Goal: Navigation & Orientation: Find specific page/section

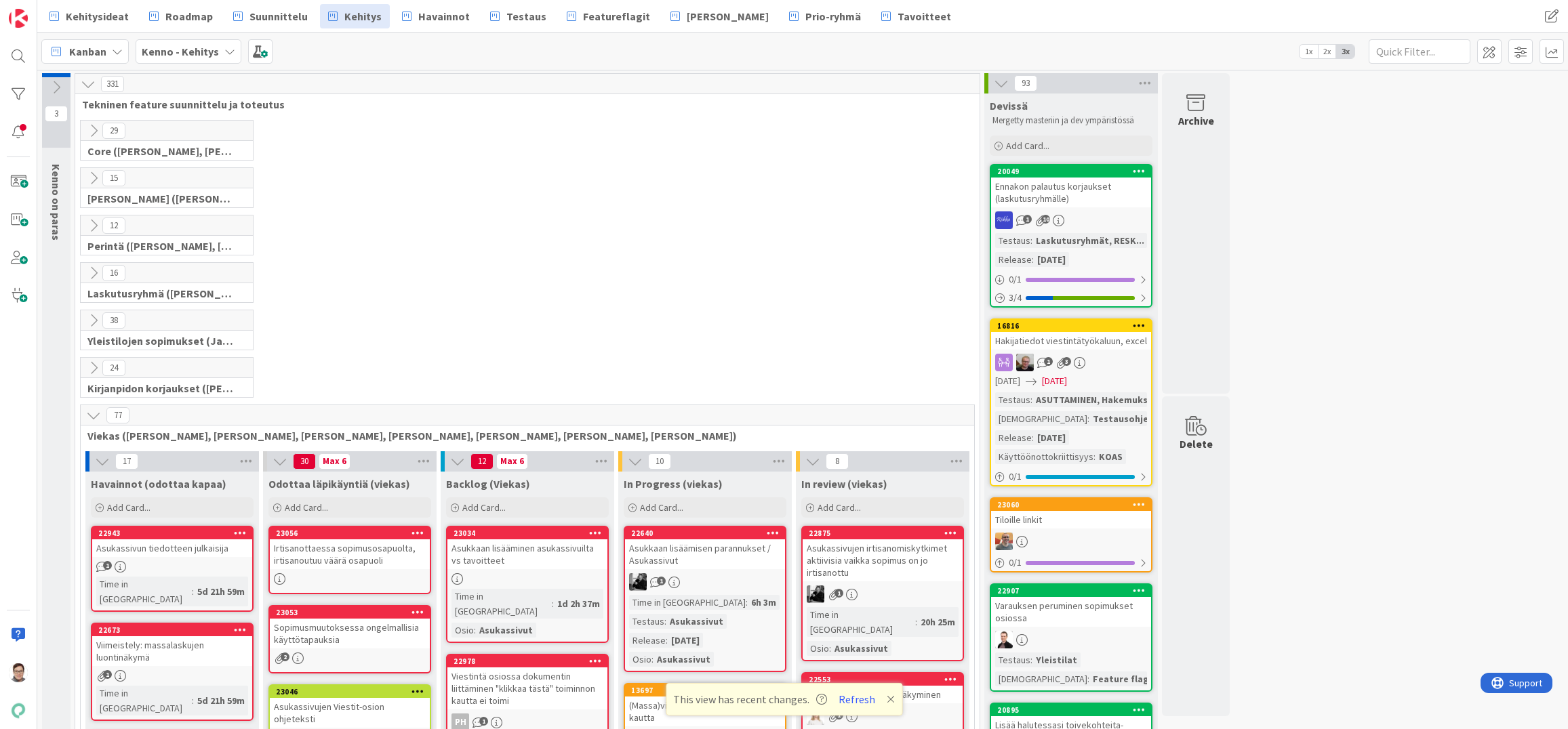
click at [855, 702] on button "Refresh" at bounding box center [857, 699] width 46 height 17
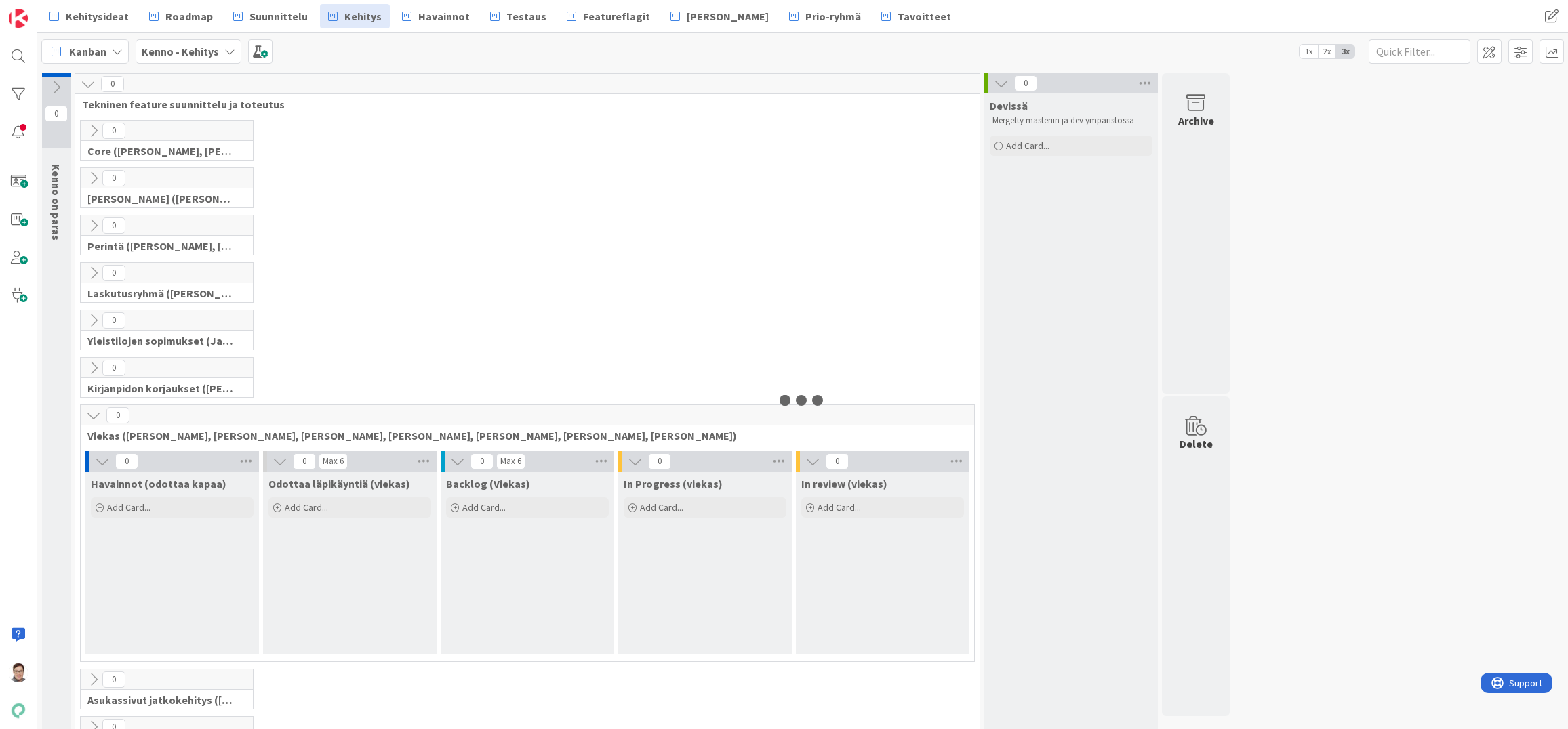
click at [94, 413] on icon at bounding box center [93, 415] width 15 height 15
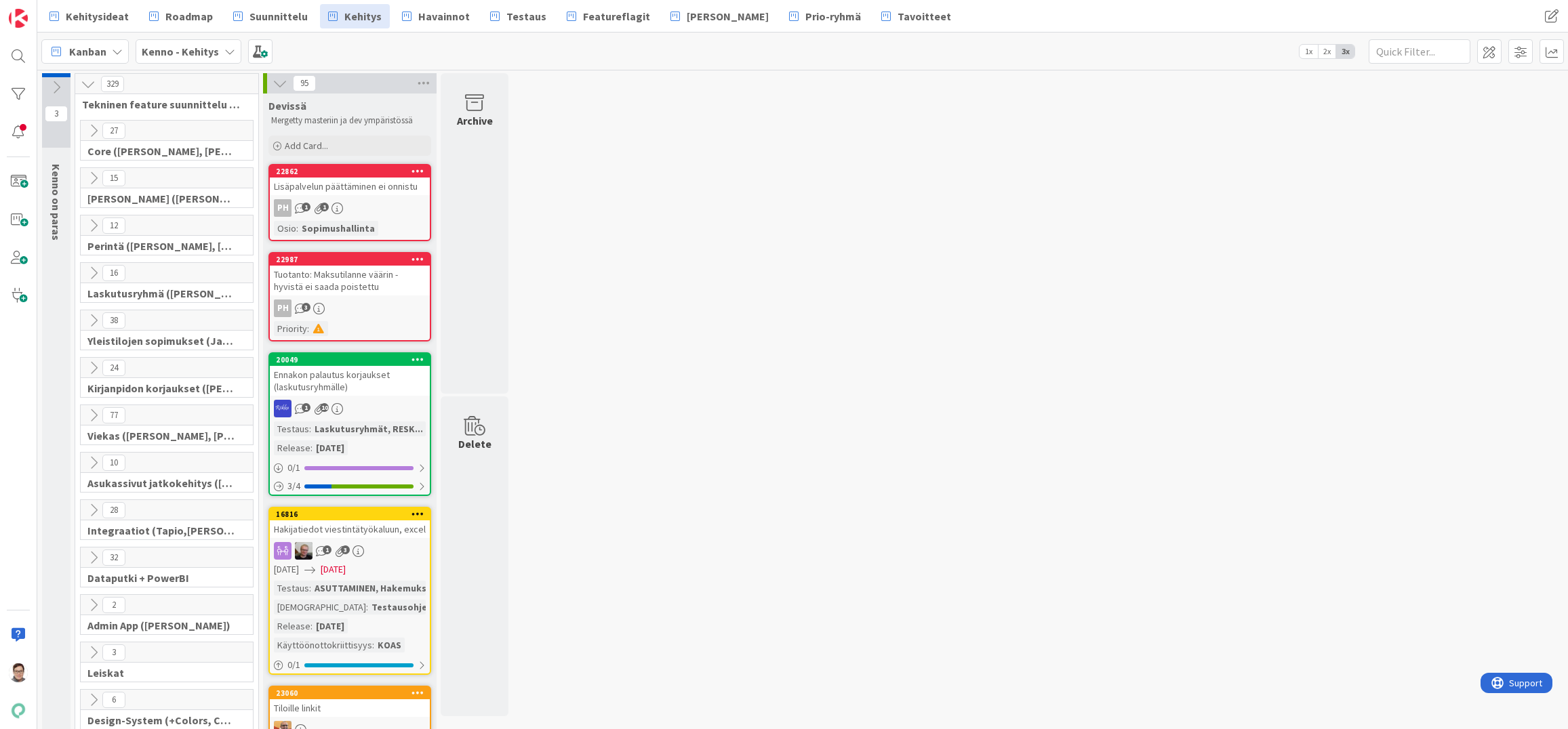
click at [90, 323] on icon at bounding box center [93, 320] width 15 height 15
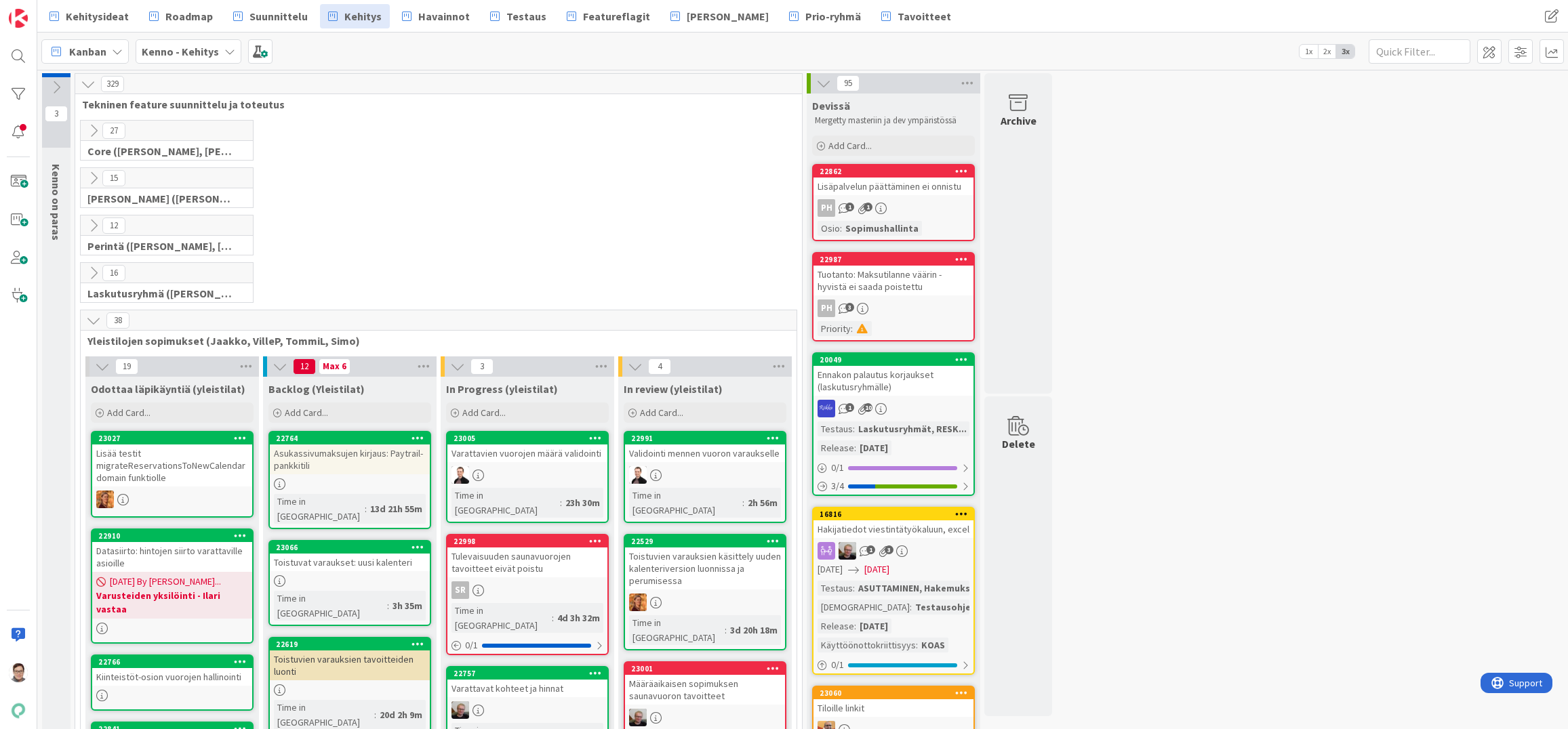
drag, startPoint x: 1143, startPoint y: 707, endPoint x: 1142, endPoint y: 698, distance: 9.1
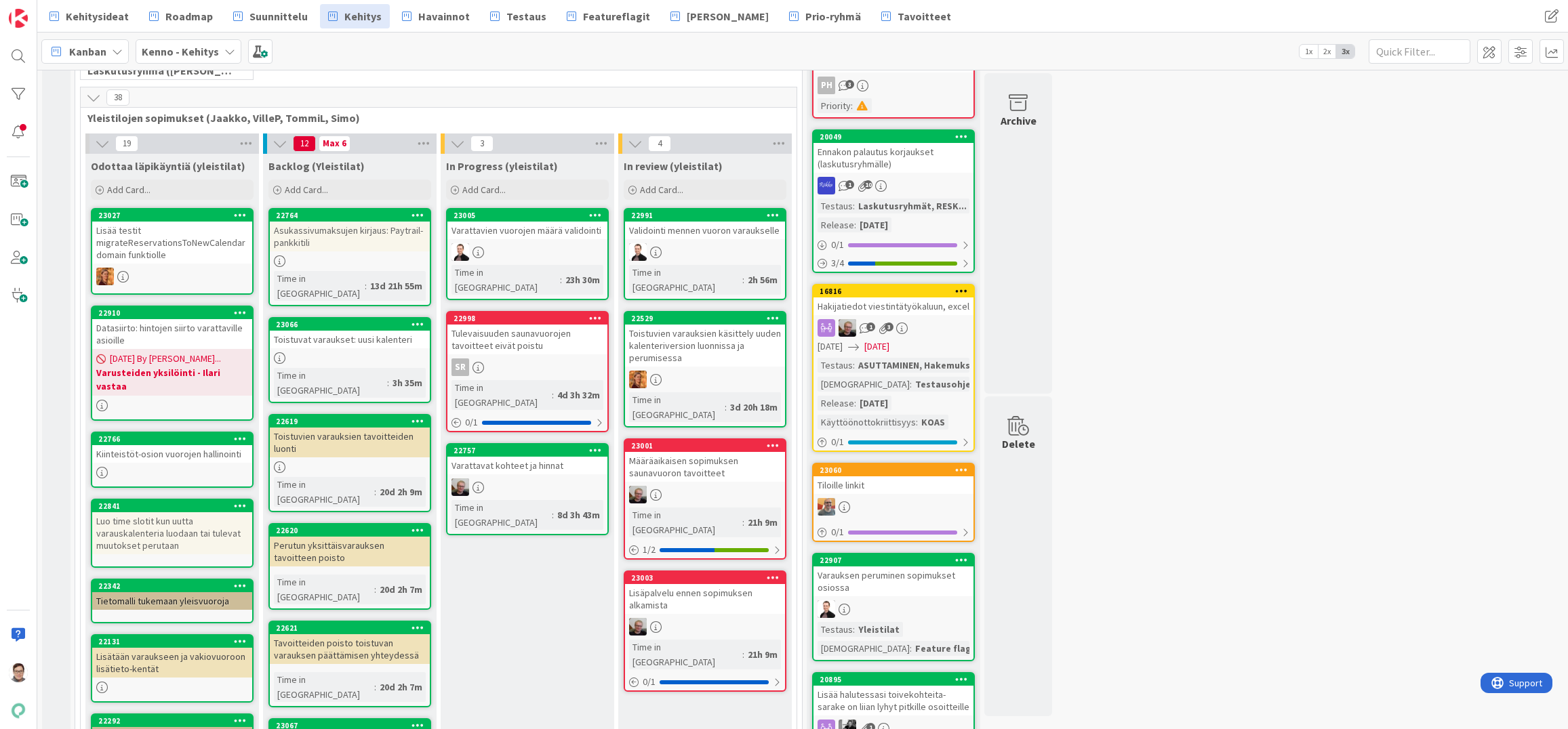
scroll to position [271, 0]
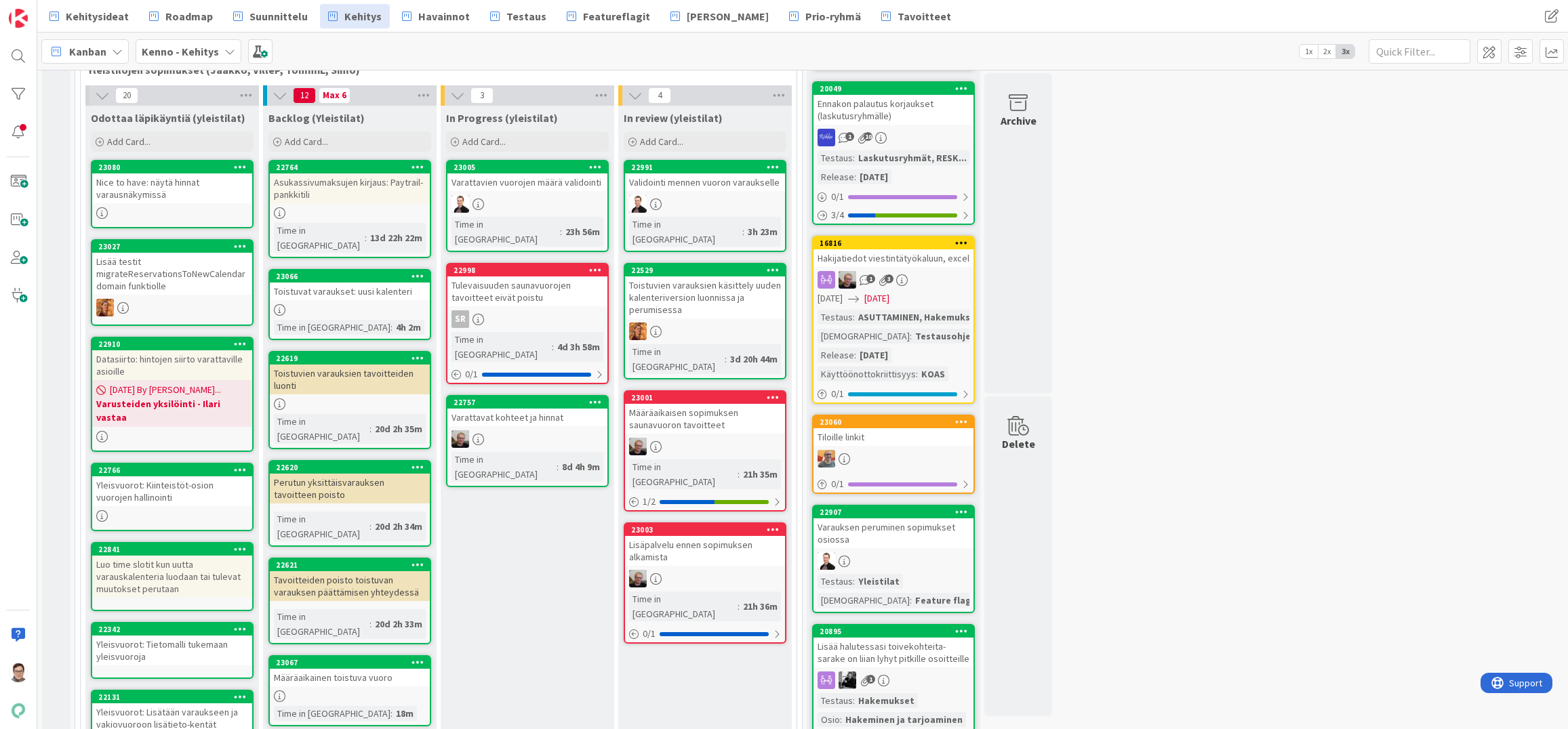
click at [420, 12] on span "Havainnot" at bounding box center [444, 16] width 52 height 16
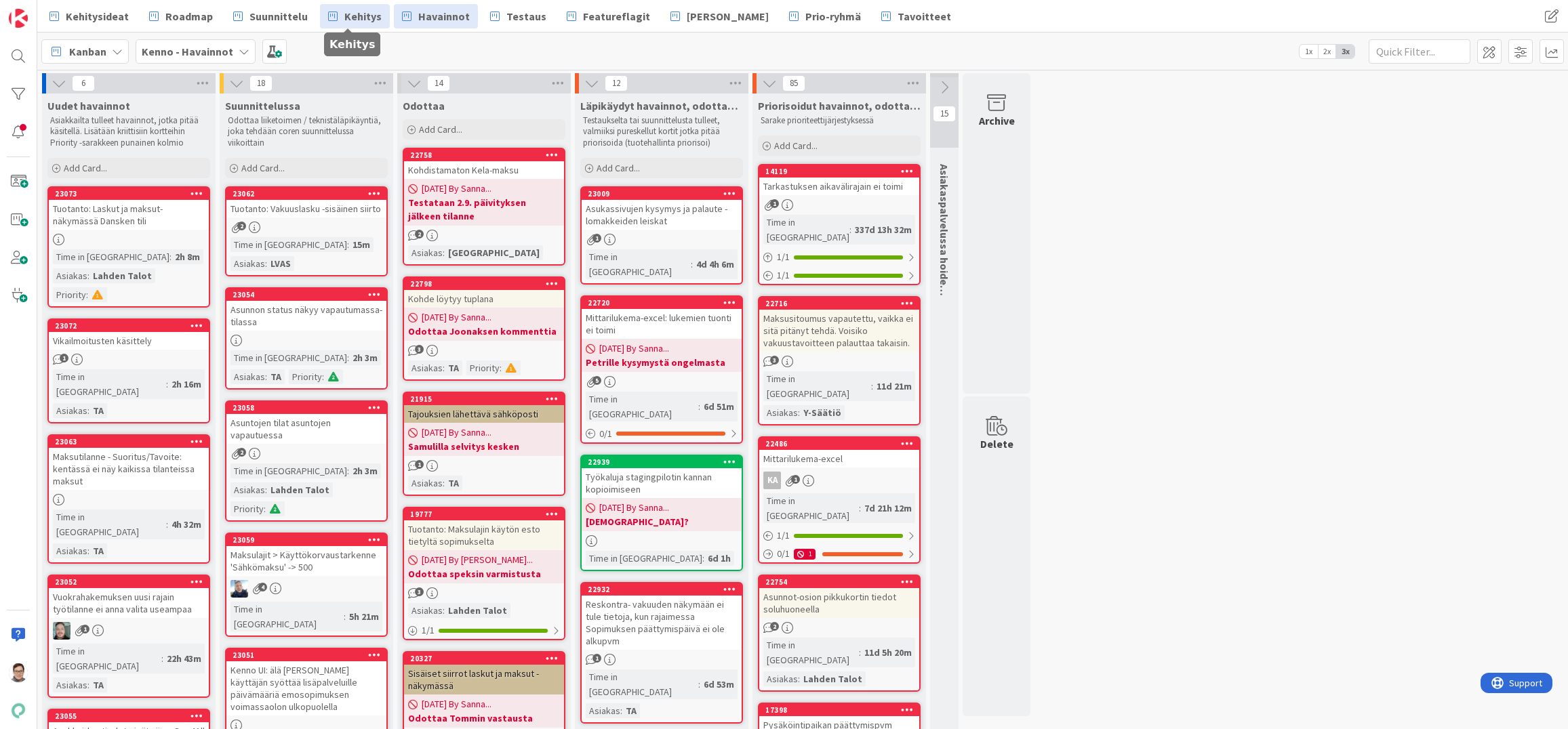
click at [362, 19] on span "Kehitys" at bounding box center [362, 16] width 37 height 16
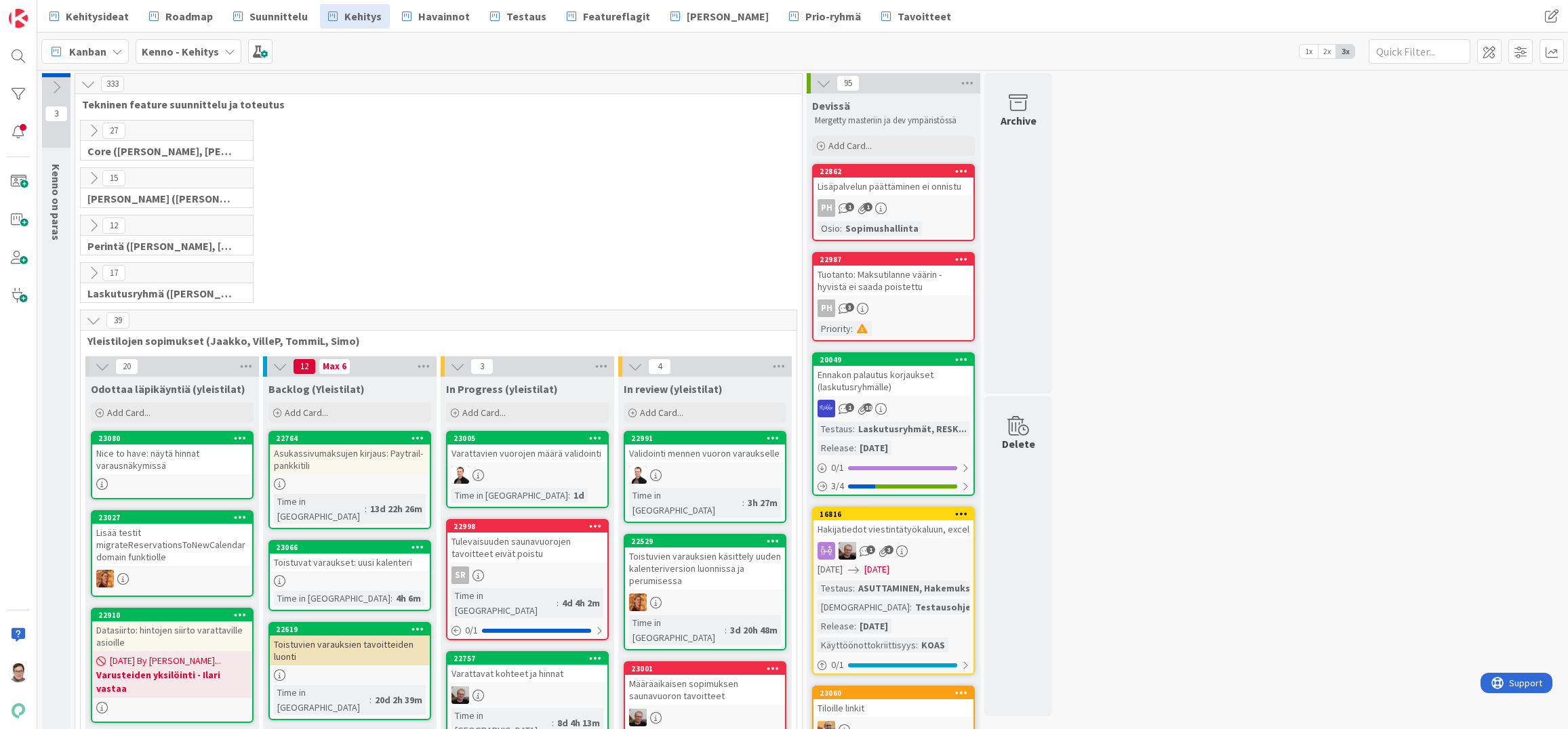
click at [93, 318] on icon at bounding box center [93, 320] width 15 height 15
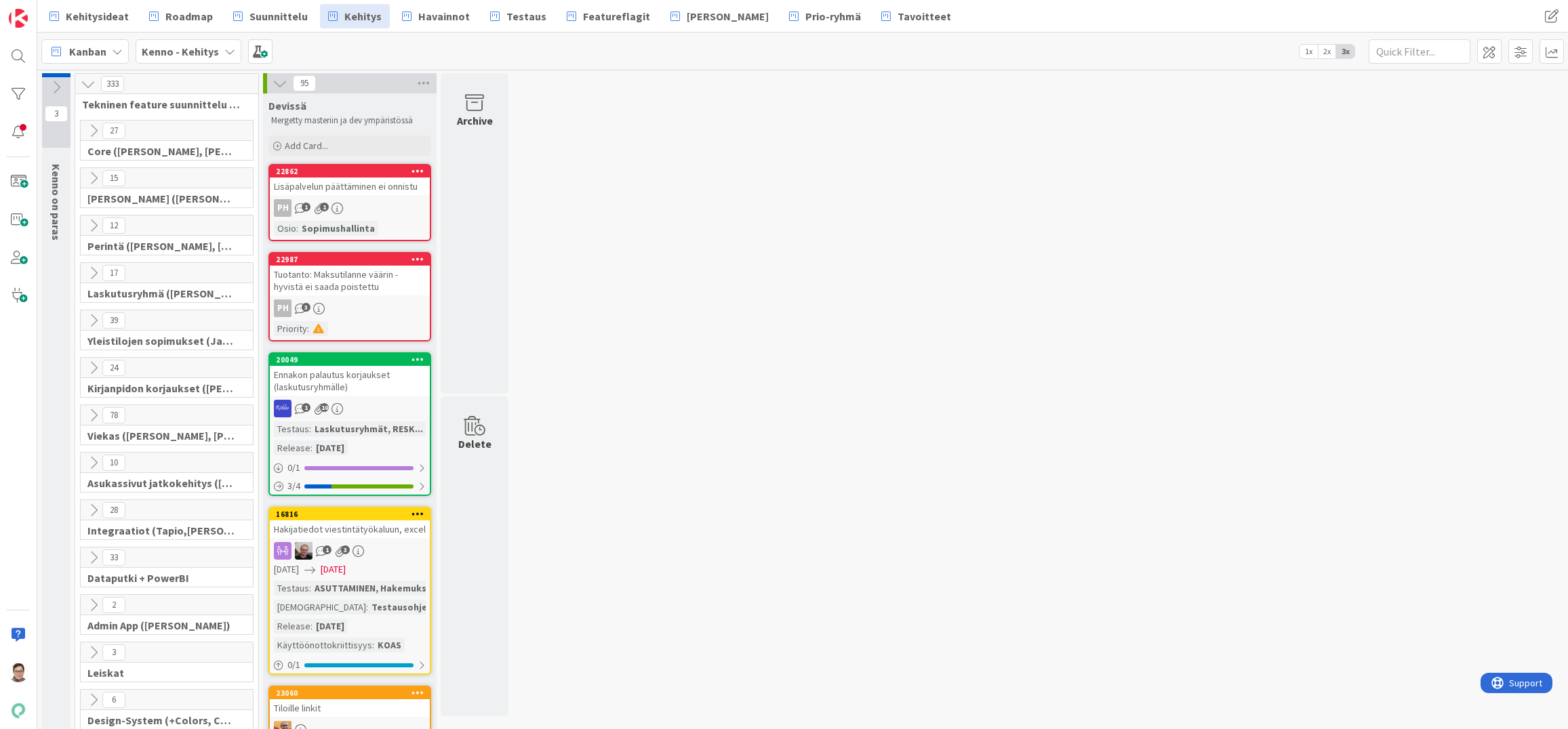
click at [95, 130] on icon at bounding box center [93, 131] width 15 height 15
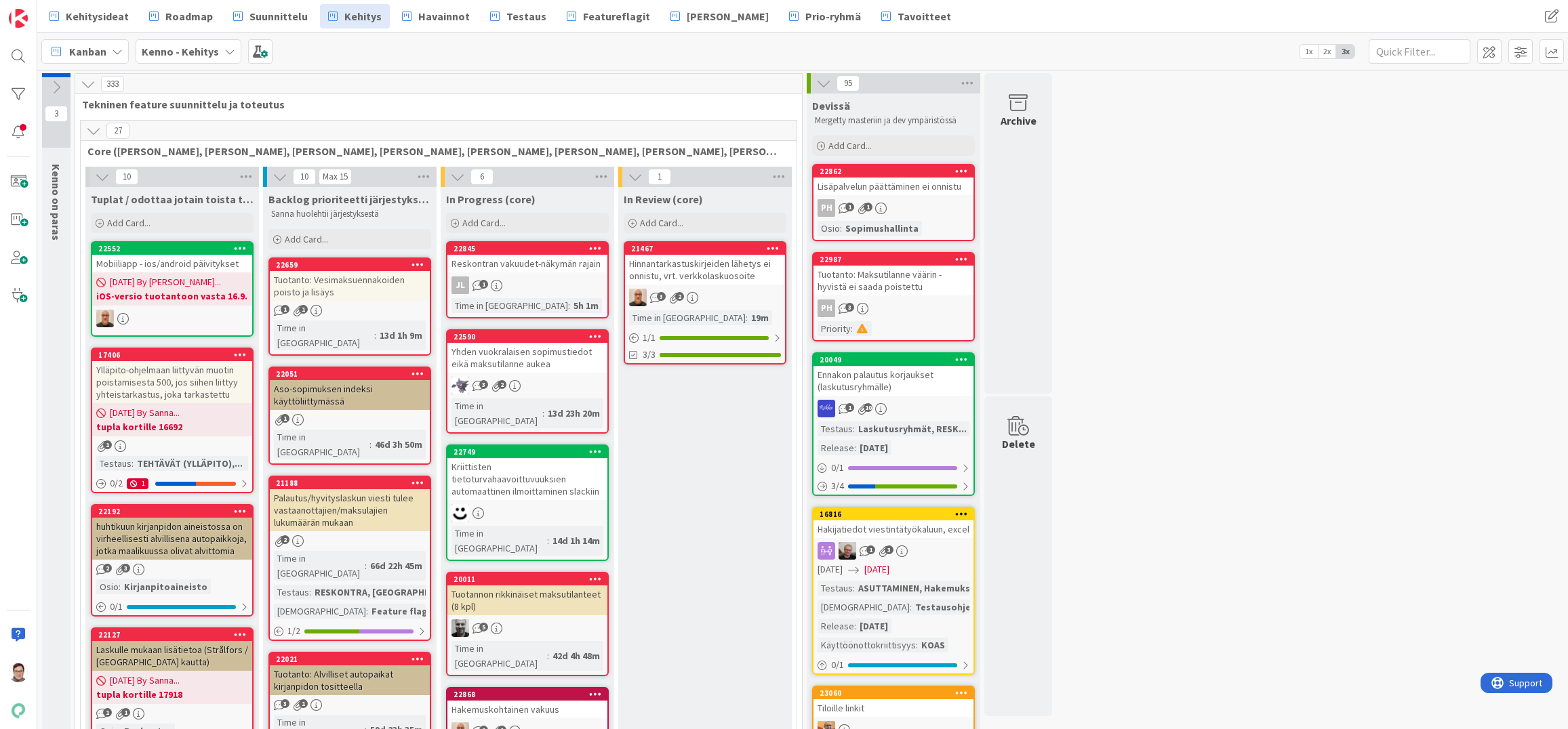
click at [94, 132] on icon at bounding box center [93, 131] width 15 height 15
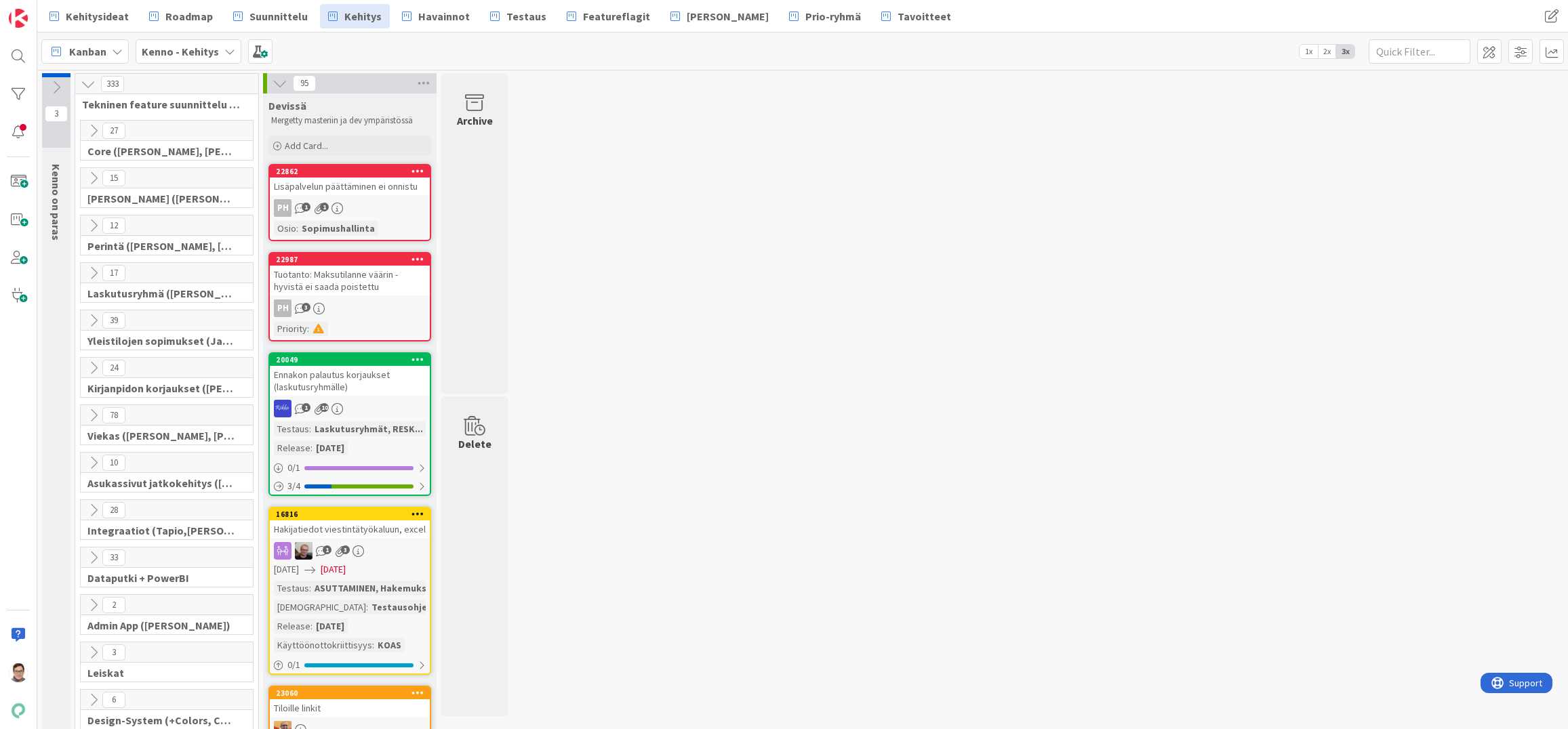
click at [381, 535] on div "Hakijatiedot viestintätyökaluun, excel" at bounding box center [349, 529] width 160 height 17
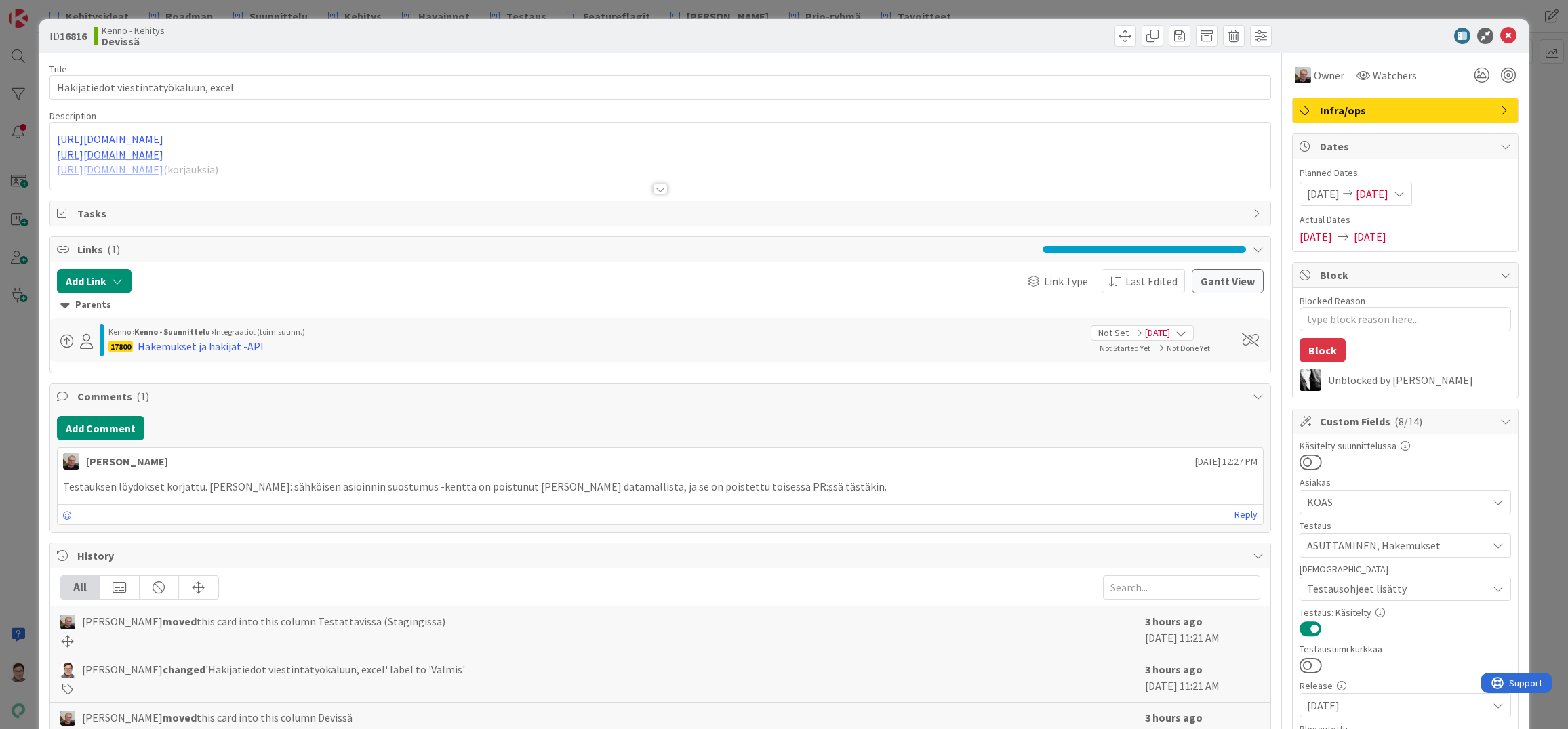
click at [1338, 110] on span "Infra/ops" at bounding box center [1407, 110] width 173 height 16
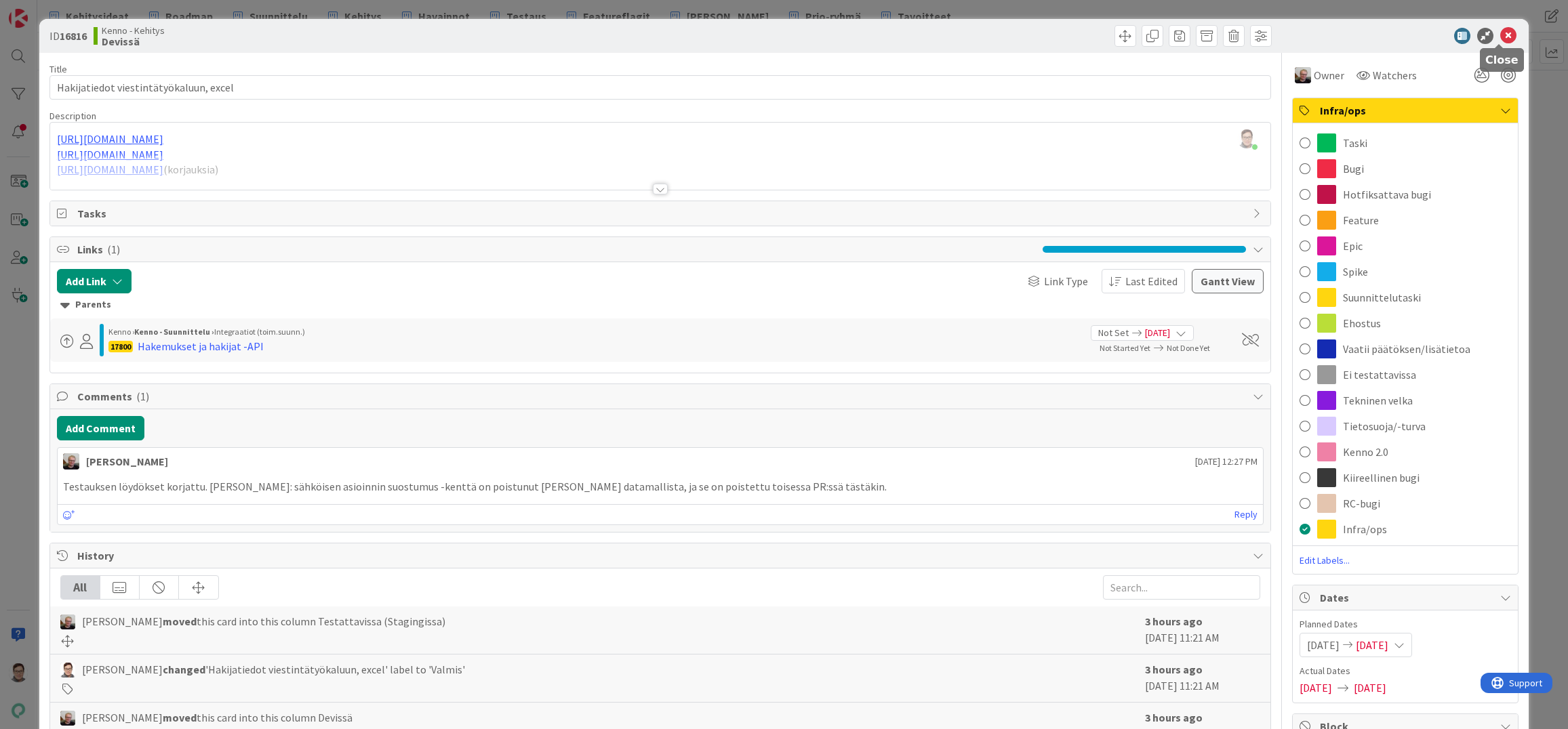
click at [1500, 34] on icon at bounding box center [1508, 36] width 16 height 16
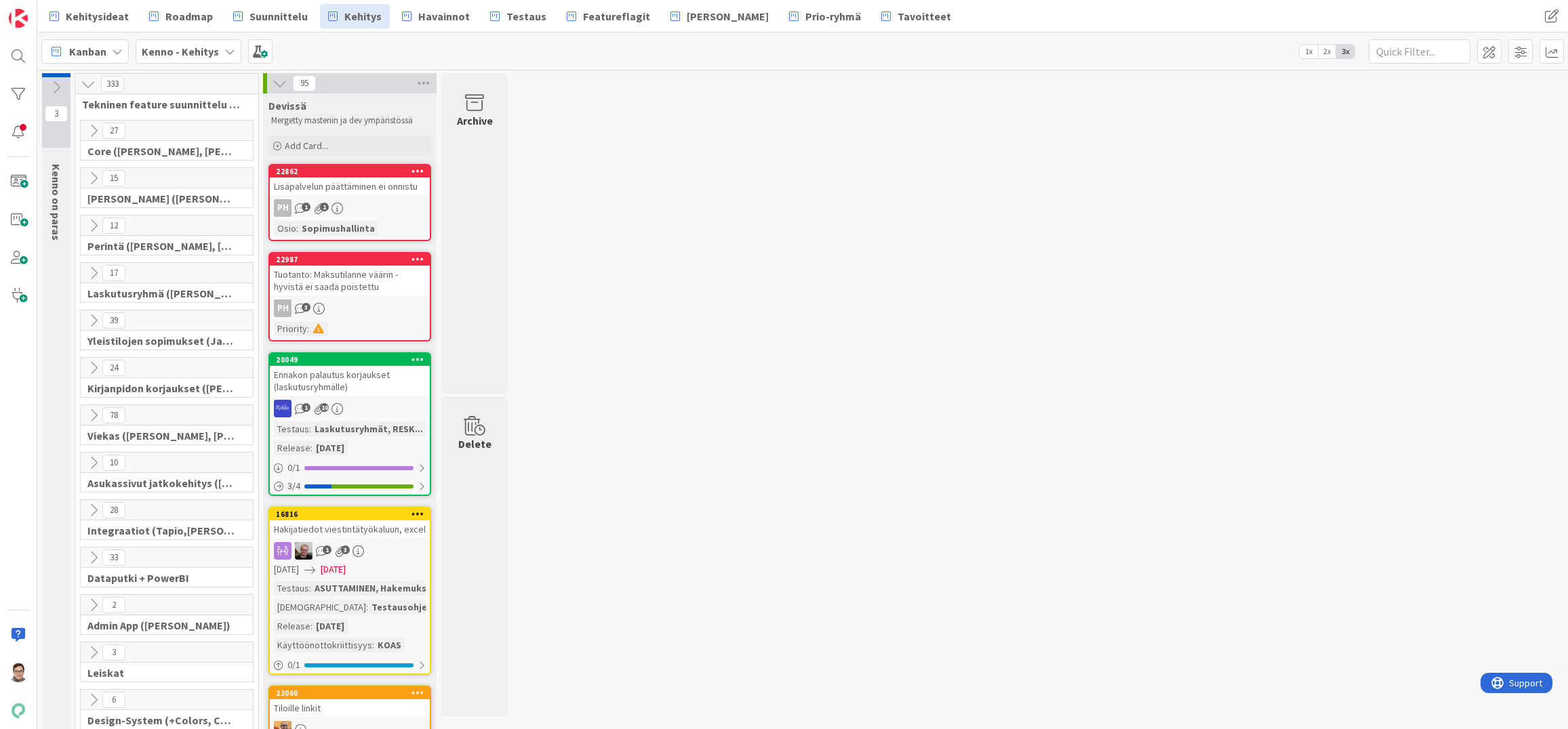
drag, startPoint x: 596, startPoint y: 704, endPoint x: 600, endPoint y: 691, distance: 13.6
click at [360, 530] on div "Hakijatiedot viestintätyökaluun, excel" at bounding box center [349, 529] width 160 height 17
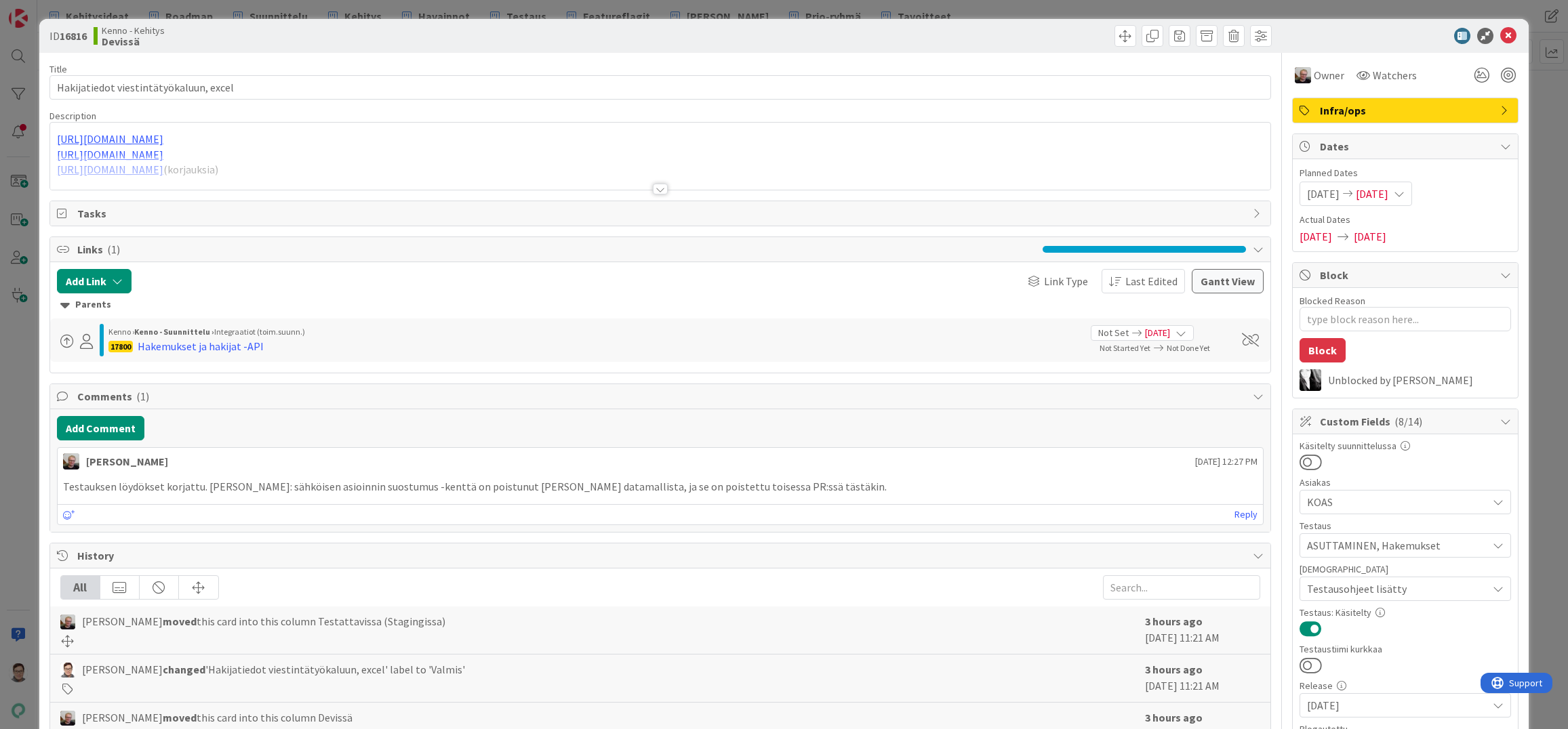
click at [1375, 104] on span "Infra/ops" at bounding box center [1407, 110] width 173 height 16
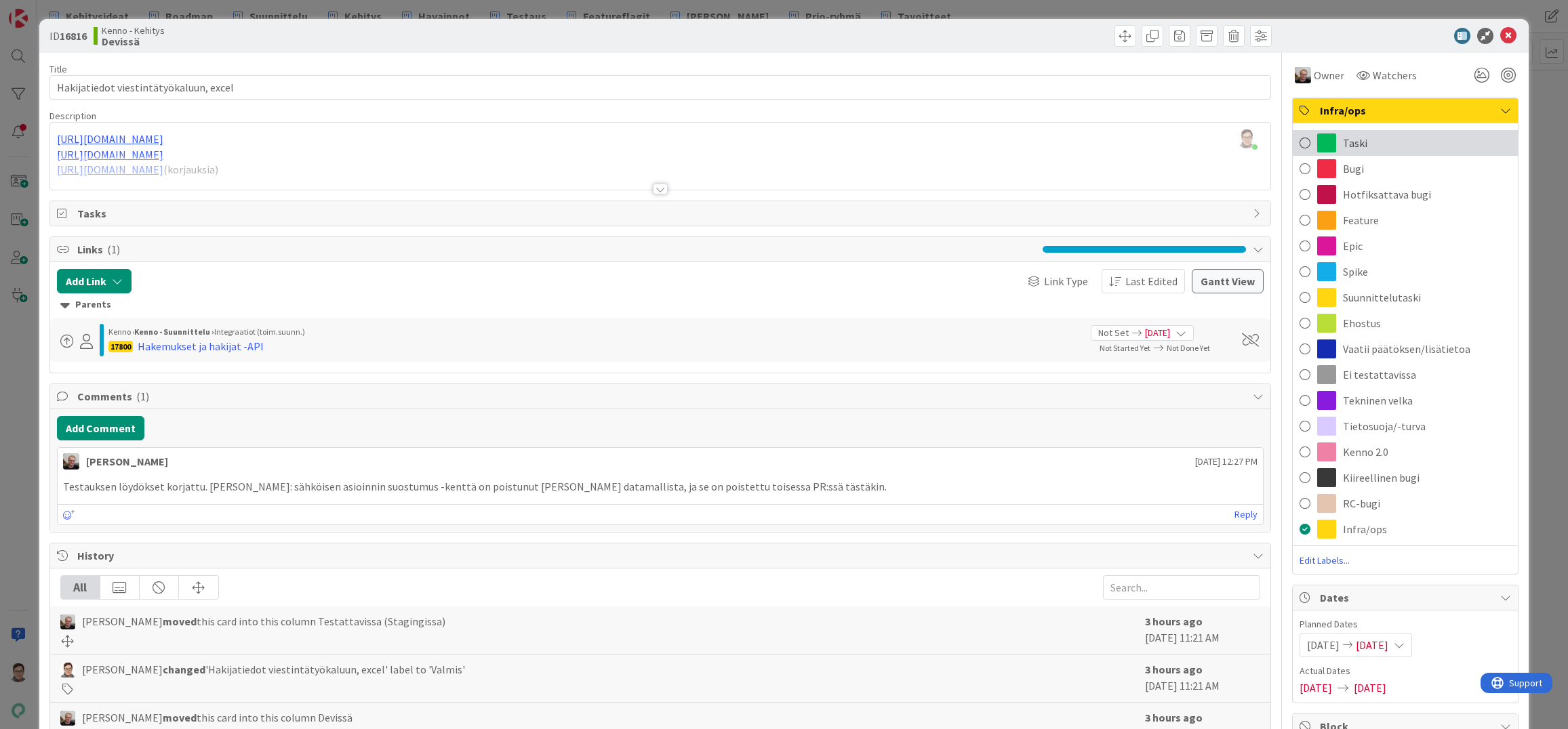
click at [1359, 146] on div "Taski" at bounding box center [1405, 142] width 225 height 26
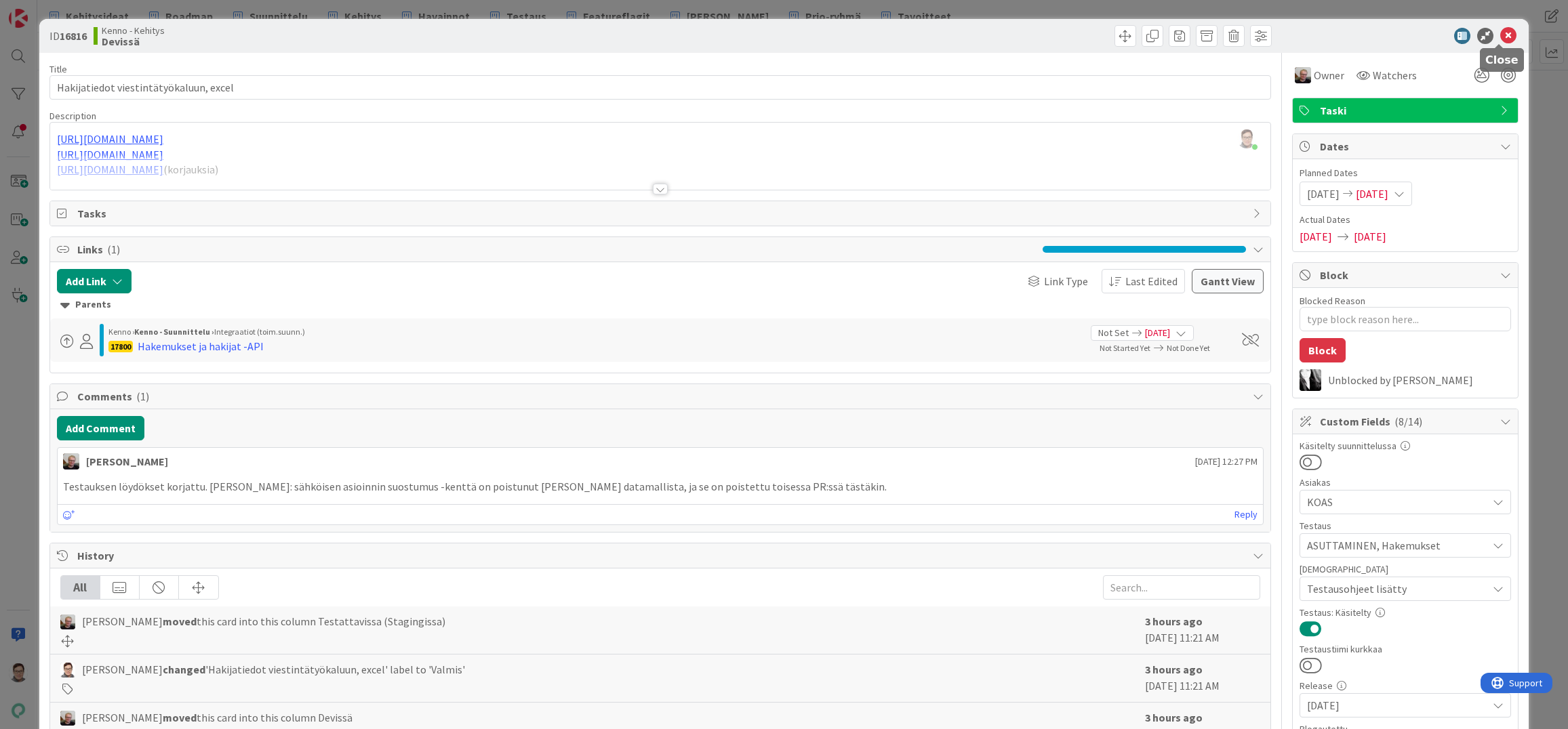
click at [1500, 33] on icon at bounding box center [1508, 36] width 16 height 16
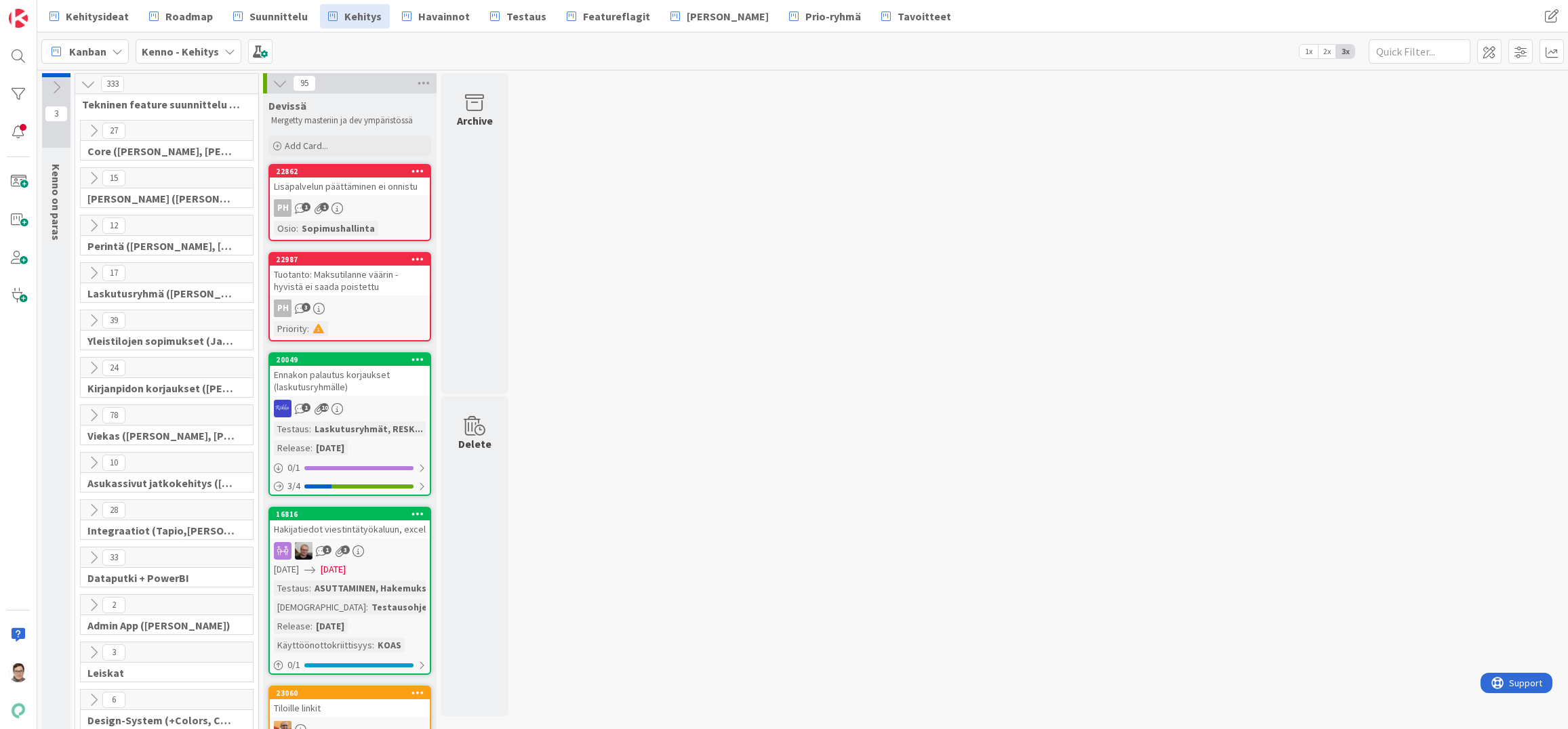
click at [89, 415] on icon at bounding box center [93, 415] width 15 height 15
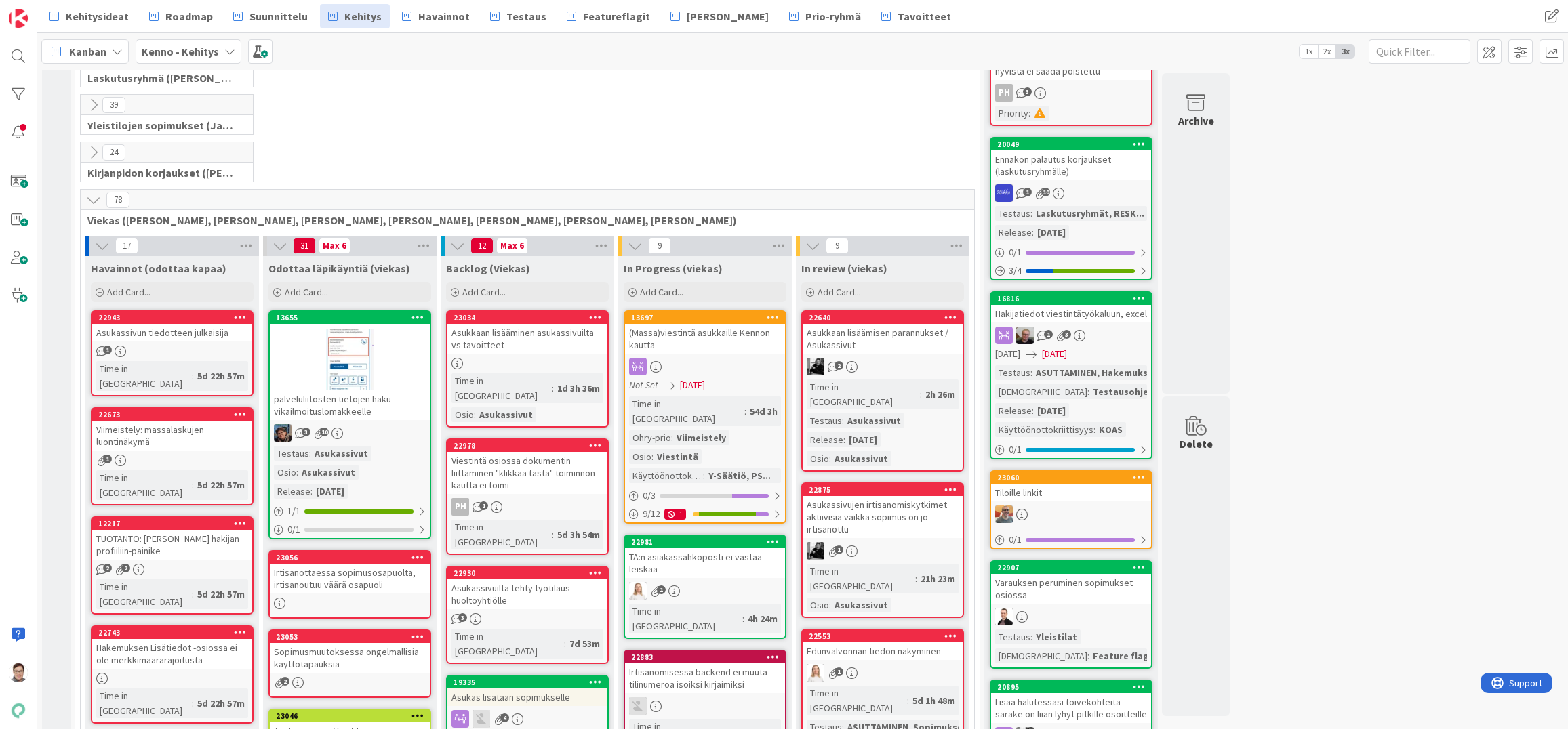
scroll to position [339, 0]
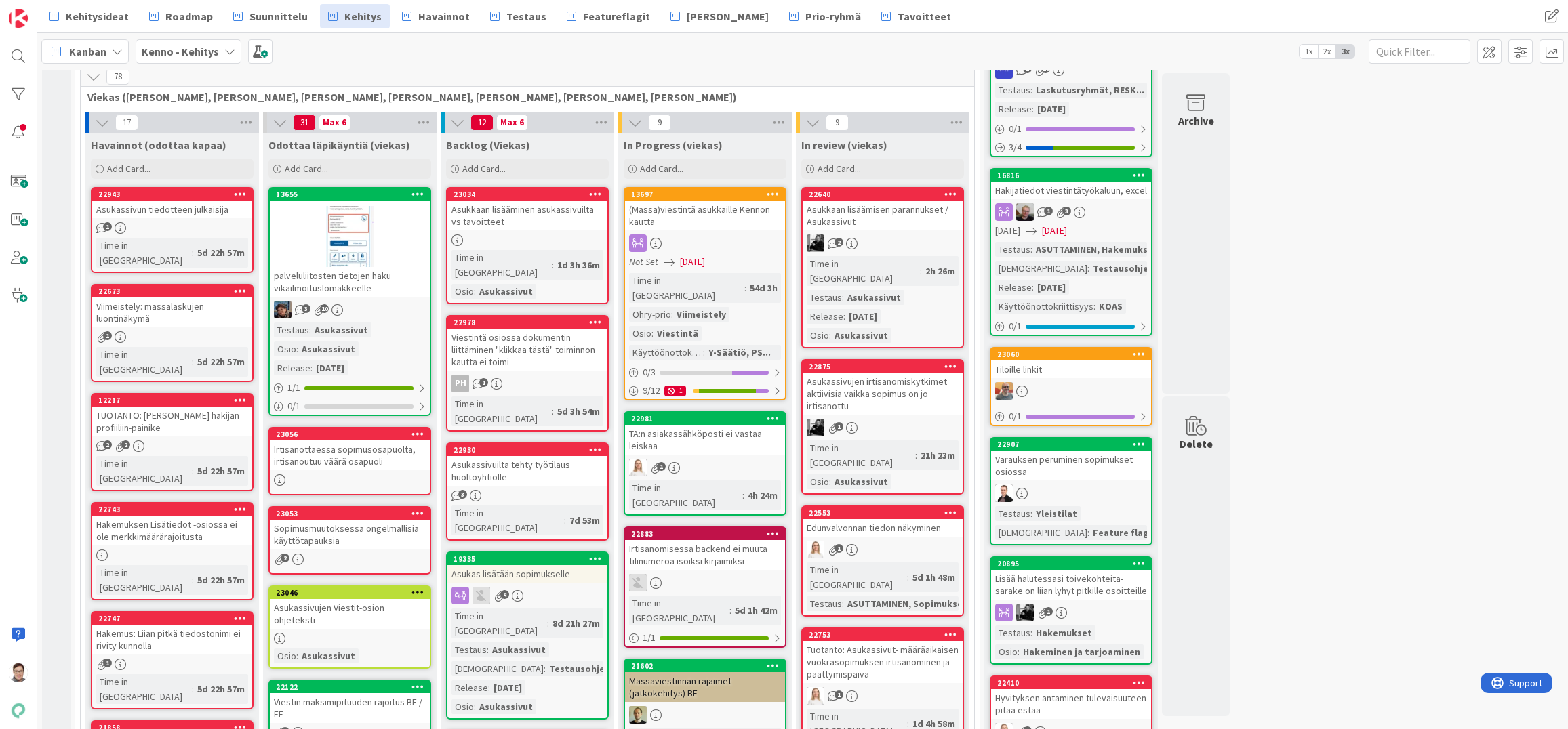
click at [163, 309] on div "Viimeistely: massalaskujen luontinäkymä" at bounding box center [172, 312] width 160 height 30
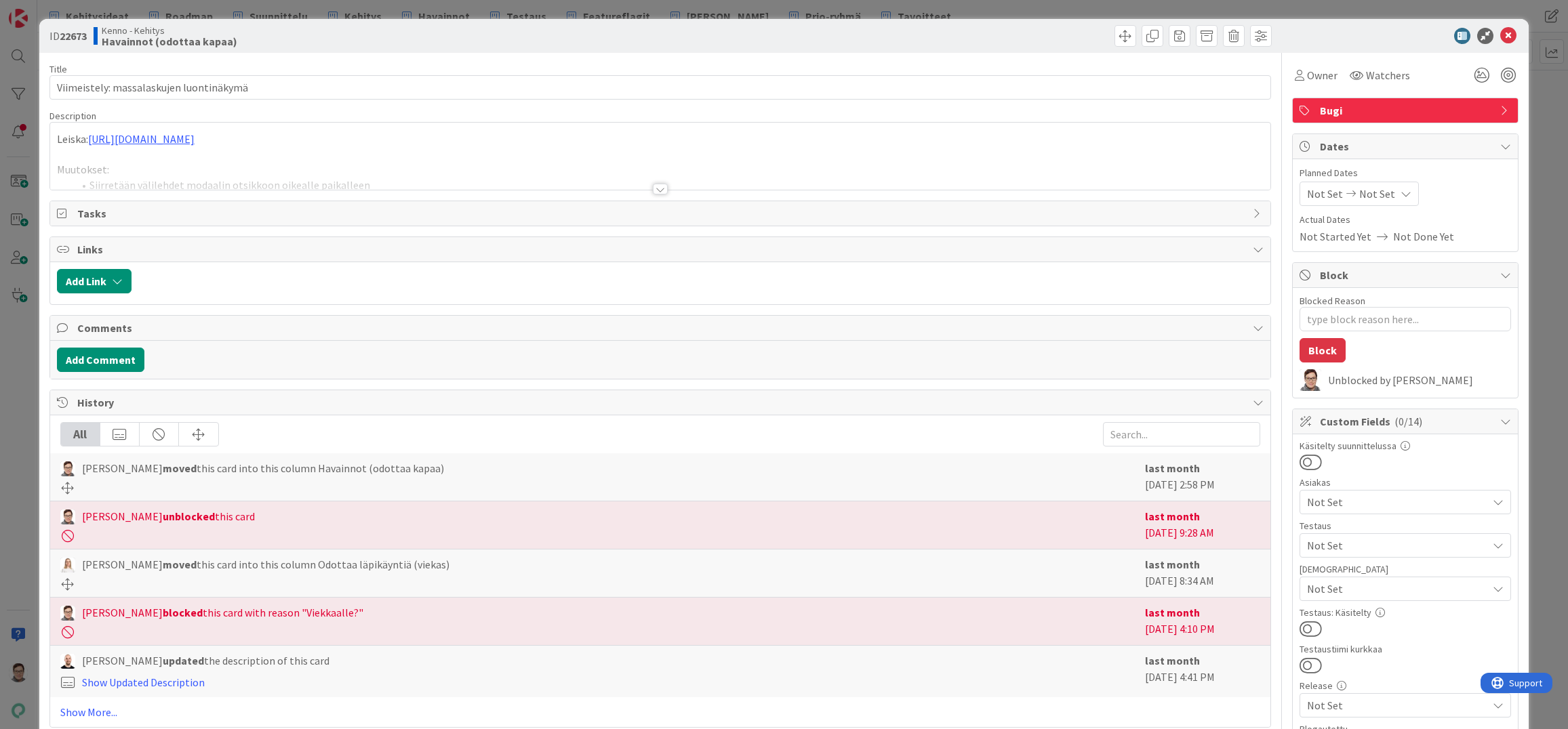
click at [661, 192] on div at bounding box center [660, 189] width 15 height 11
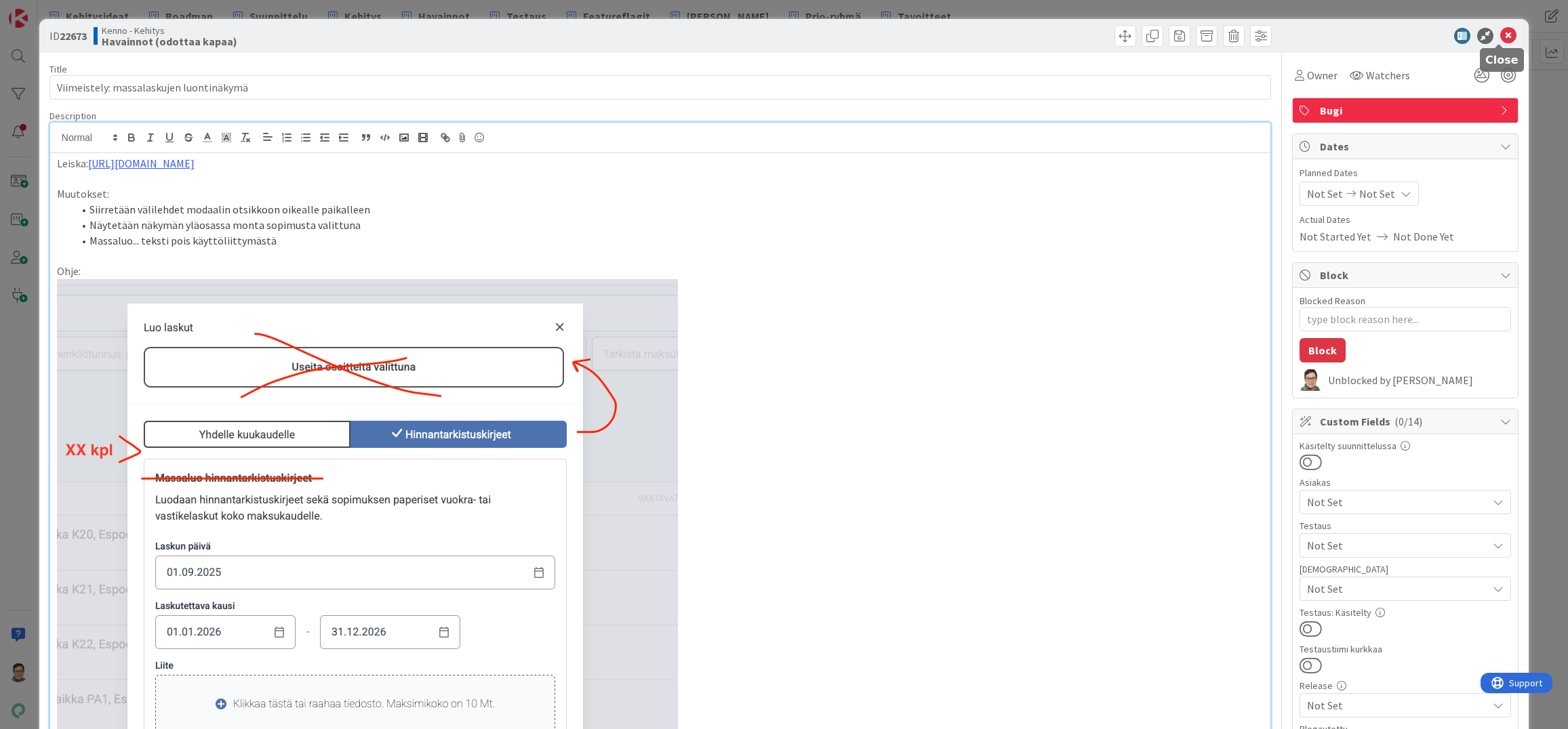
click at [1500, 40] on icon at bounding box center [1508, 36] width 16 height 16
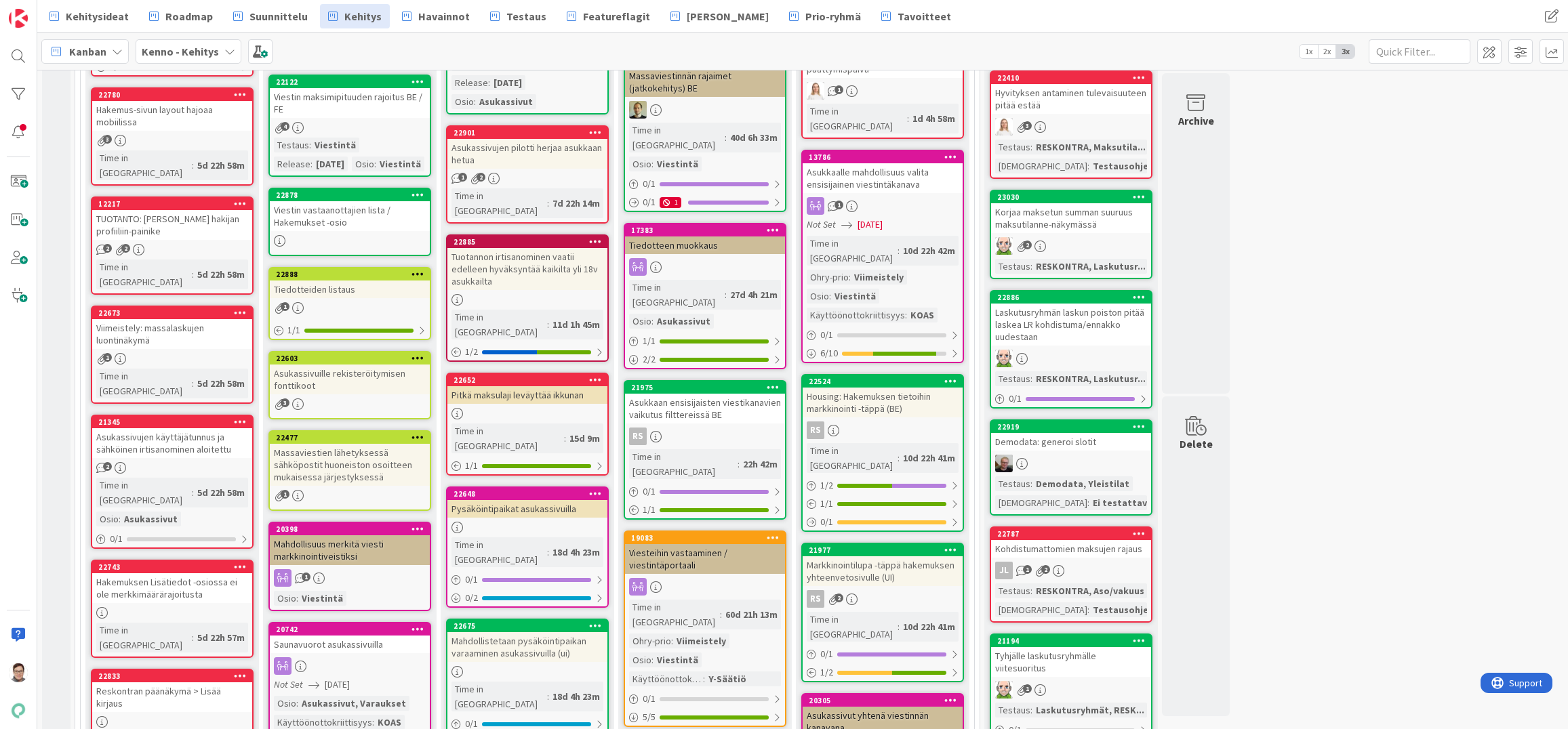
scroll to position [1012, 0]
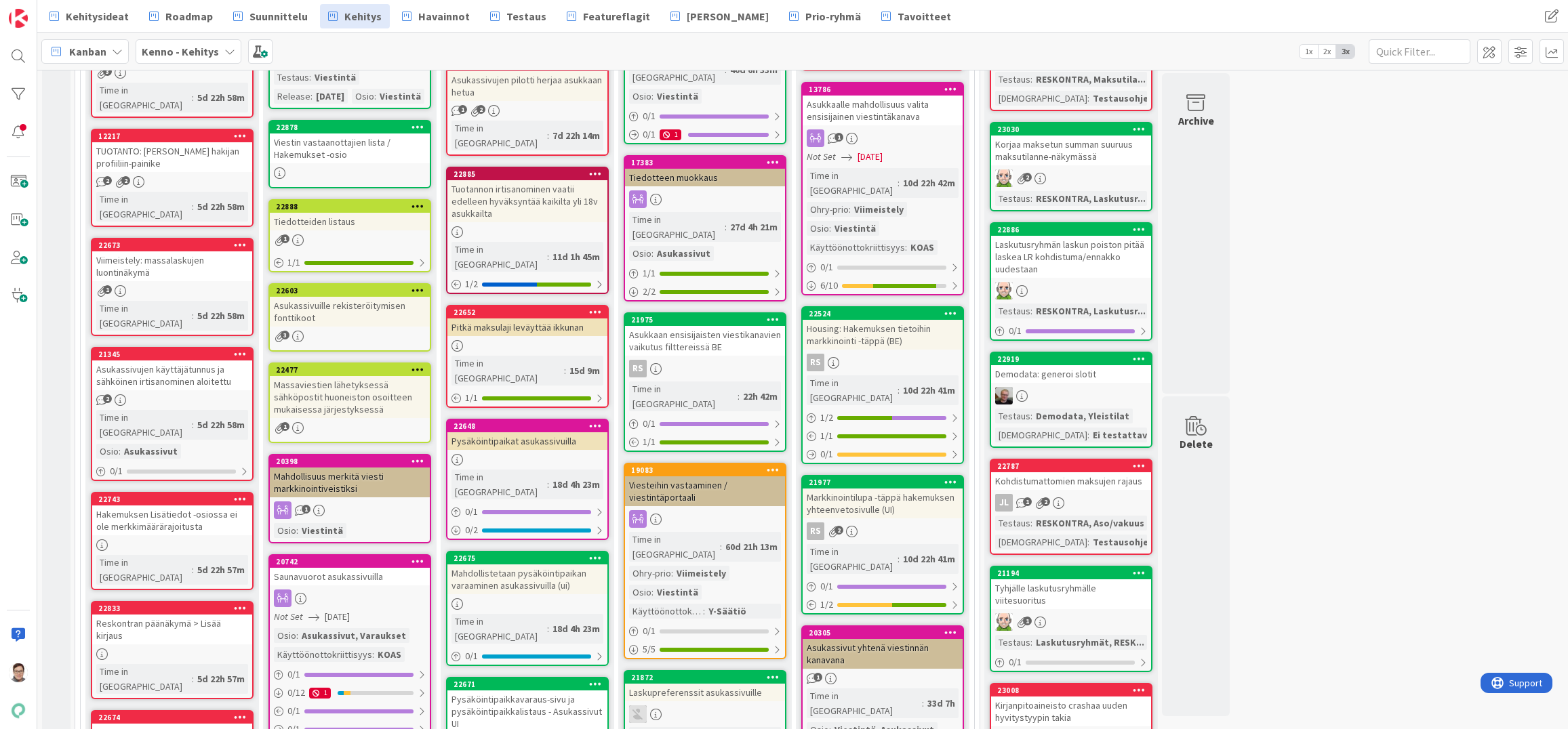
click at [182, 614] on div "Reskontran päänäkymä > Lisää kirjaus" at bounding box center [172, 629] width 160 height 30
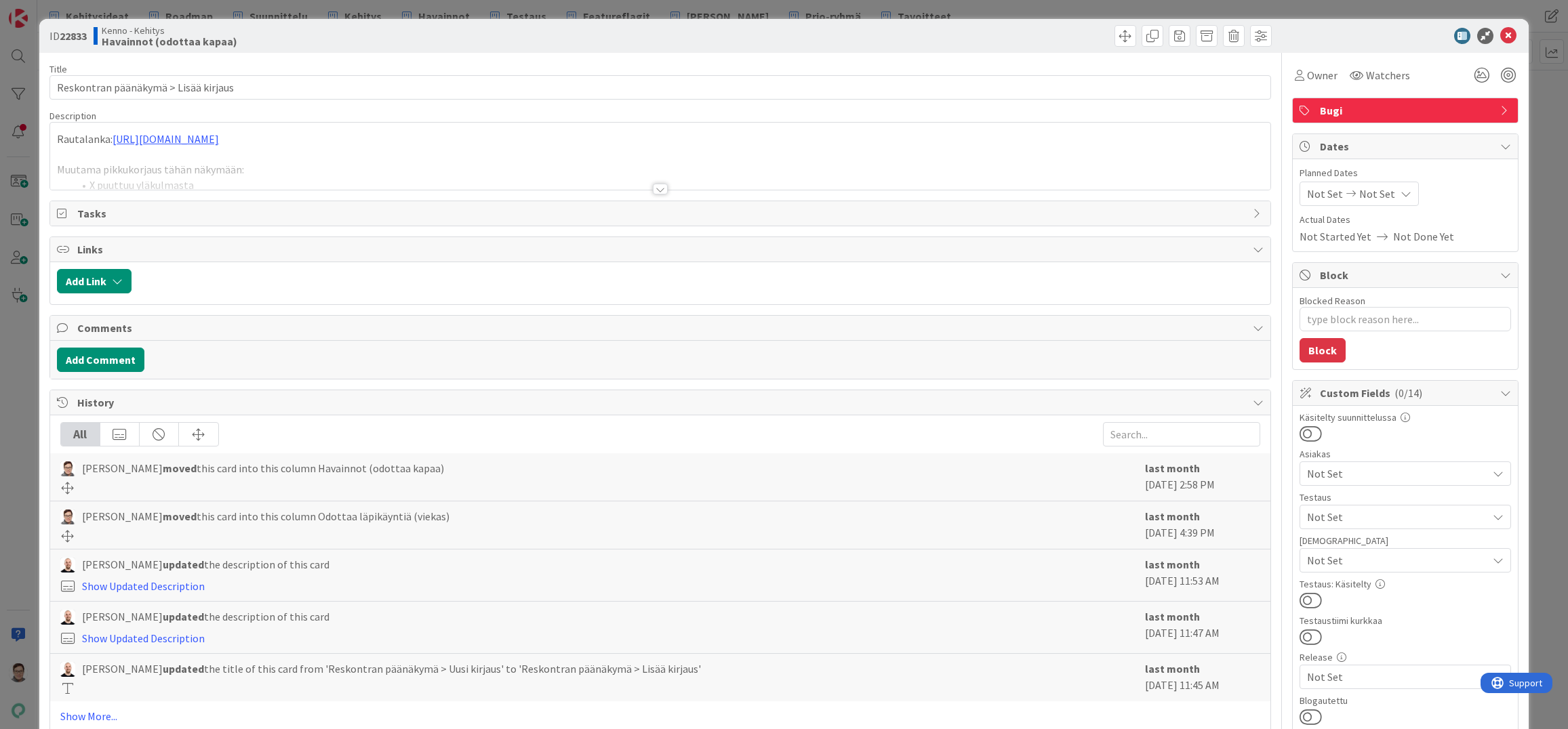
click at [653, 189] on div at bounding box center [660, 189] width 15 height 11
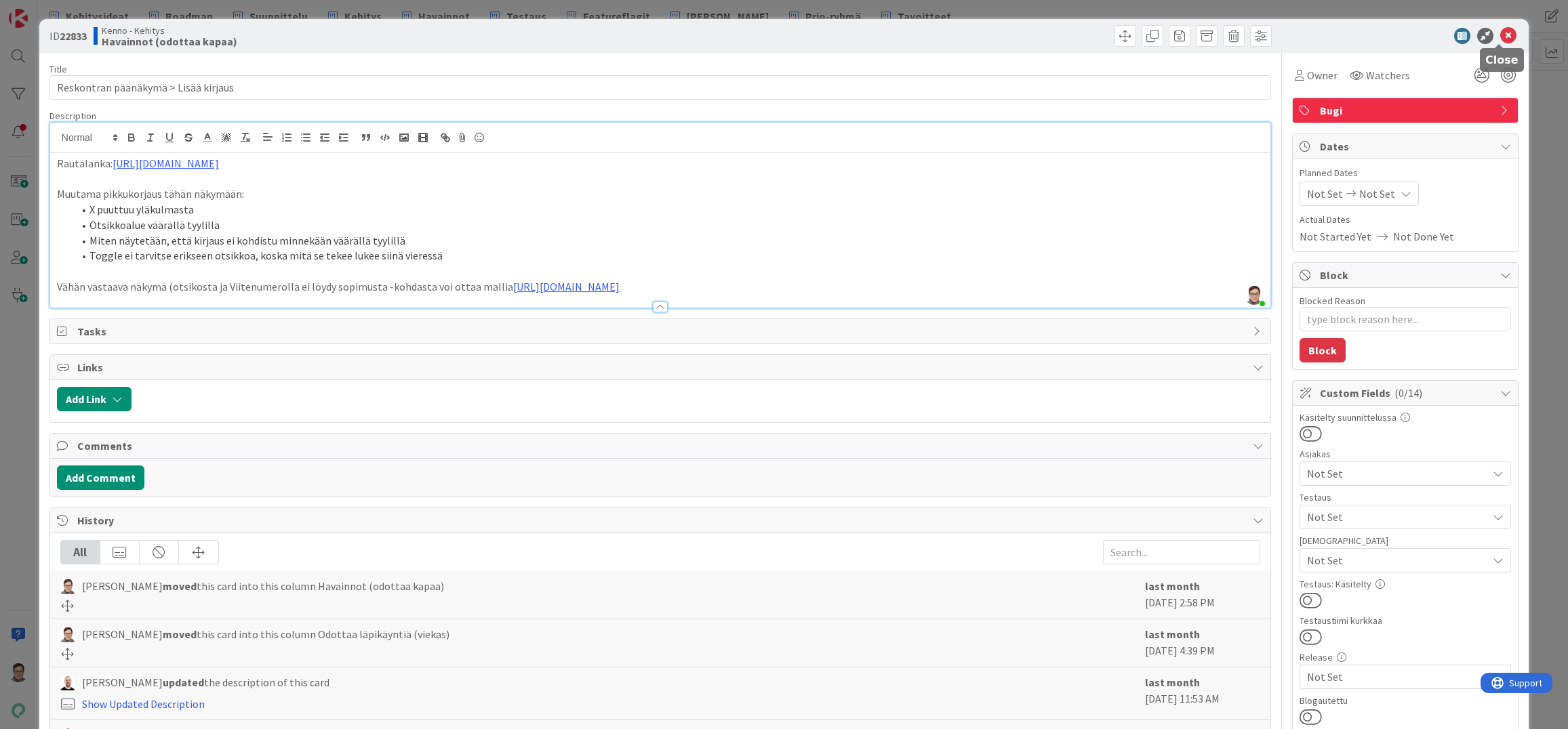
click at [1502, 34] on icon at bounding box center [1508, 36] width 16 height 16
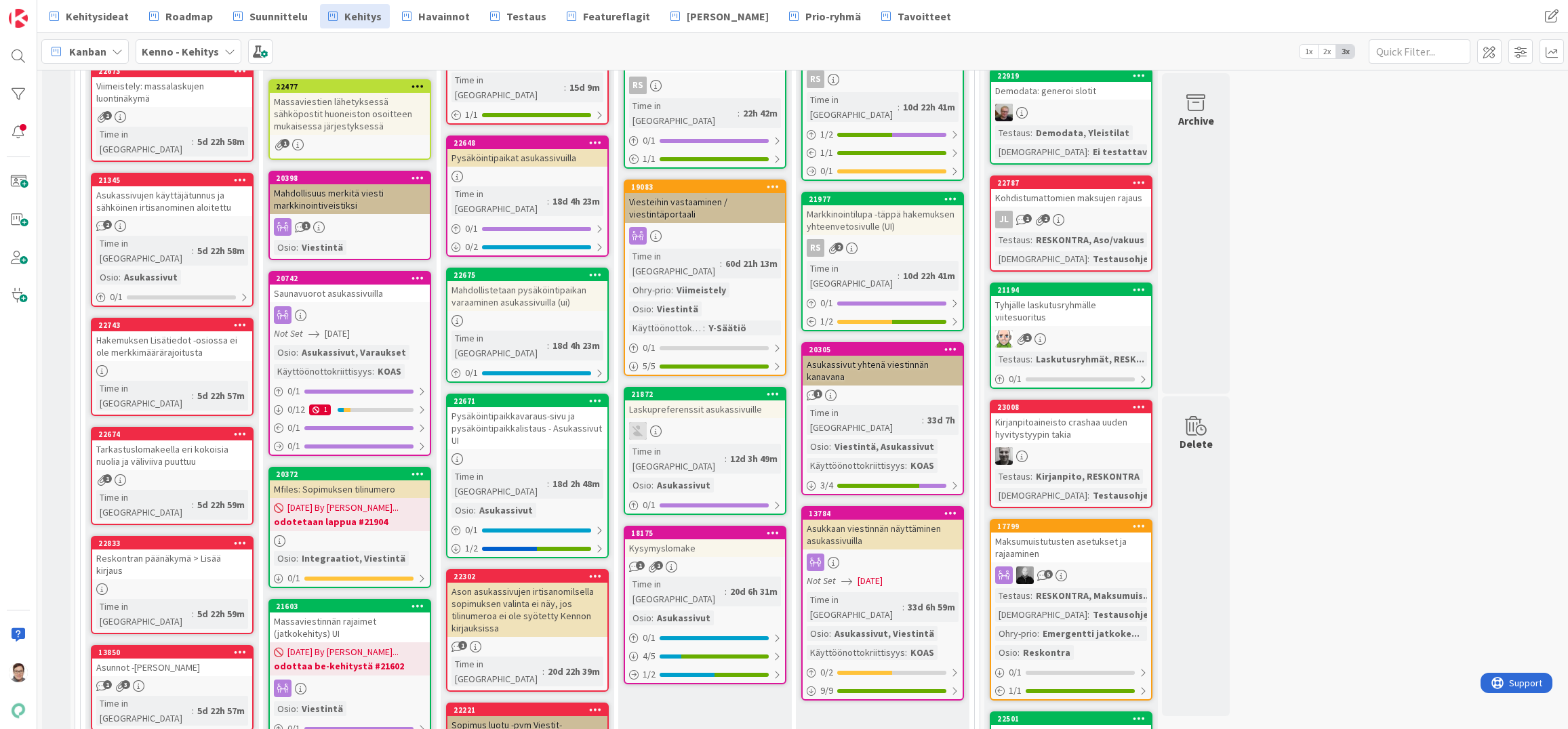
scroll to position [1363, 0]
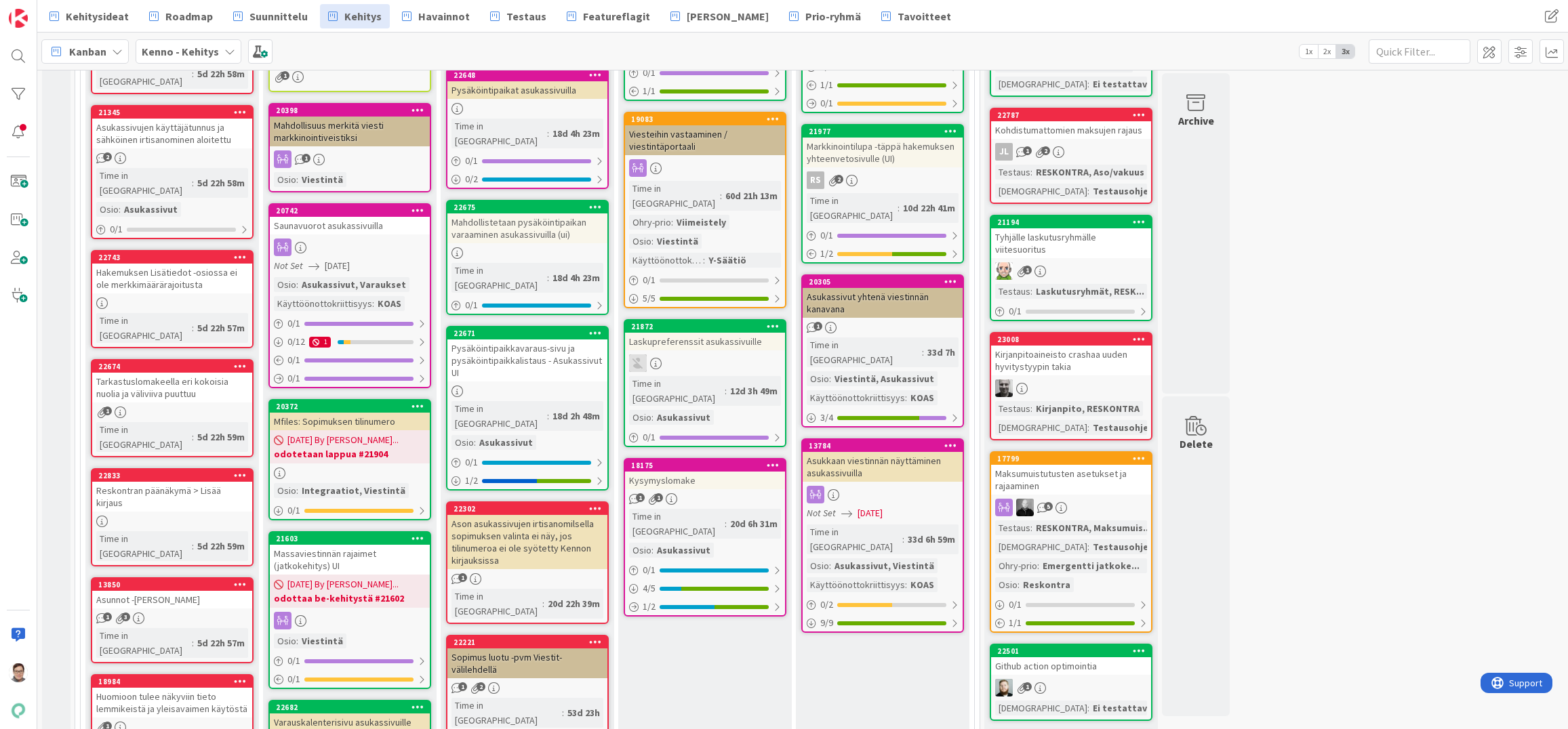
click at [152, 577] on link "13850 Asunnot -osion rajaimet 1 3 Time in Column : 5d 22h 57m" at bounding box center [172, 620] width 163 height 86
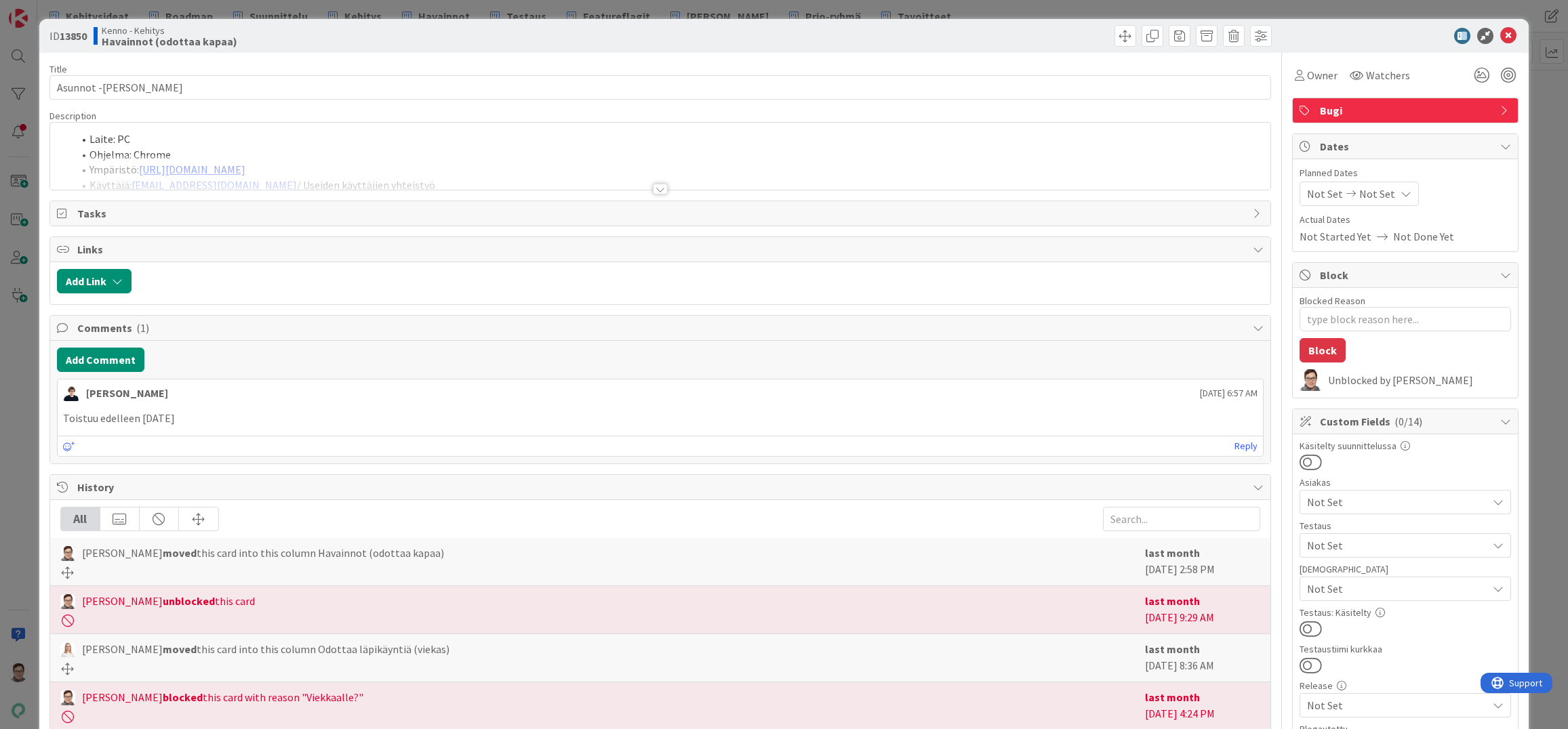
click at [653, 187] on div at bounding box center [660, 189] width 15 height 11
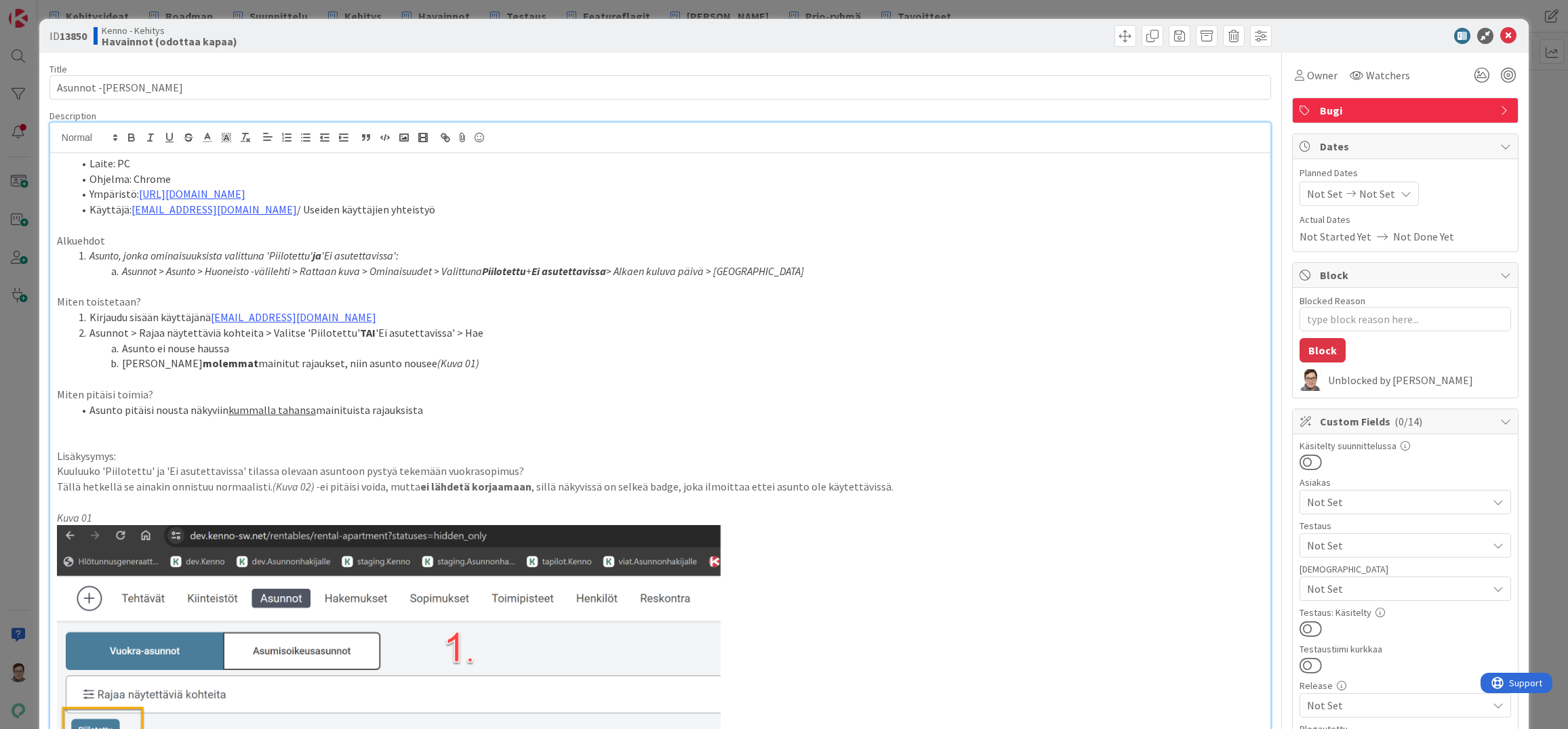
type textarea "x"
click at [1500, 36] on icon at bounding box center [1508, 36] width 16 height 16
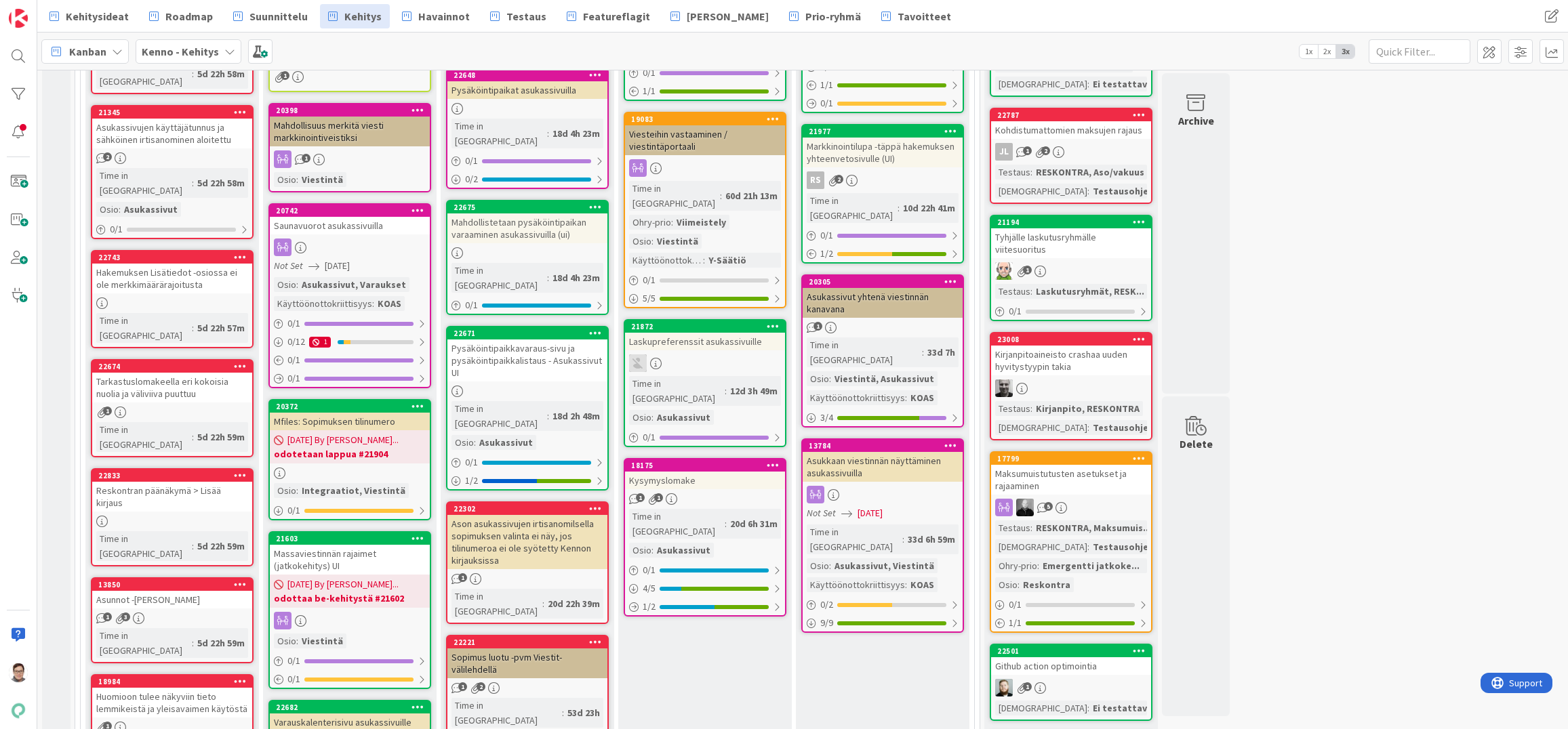
click at [242, 580] on icon at bounding box center [240, 584] width 13 height 10
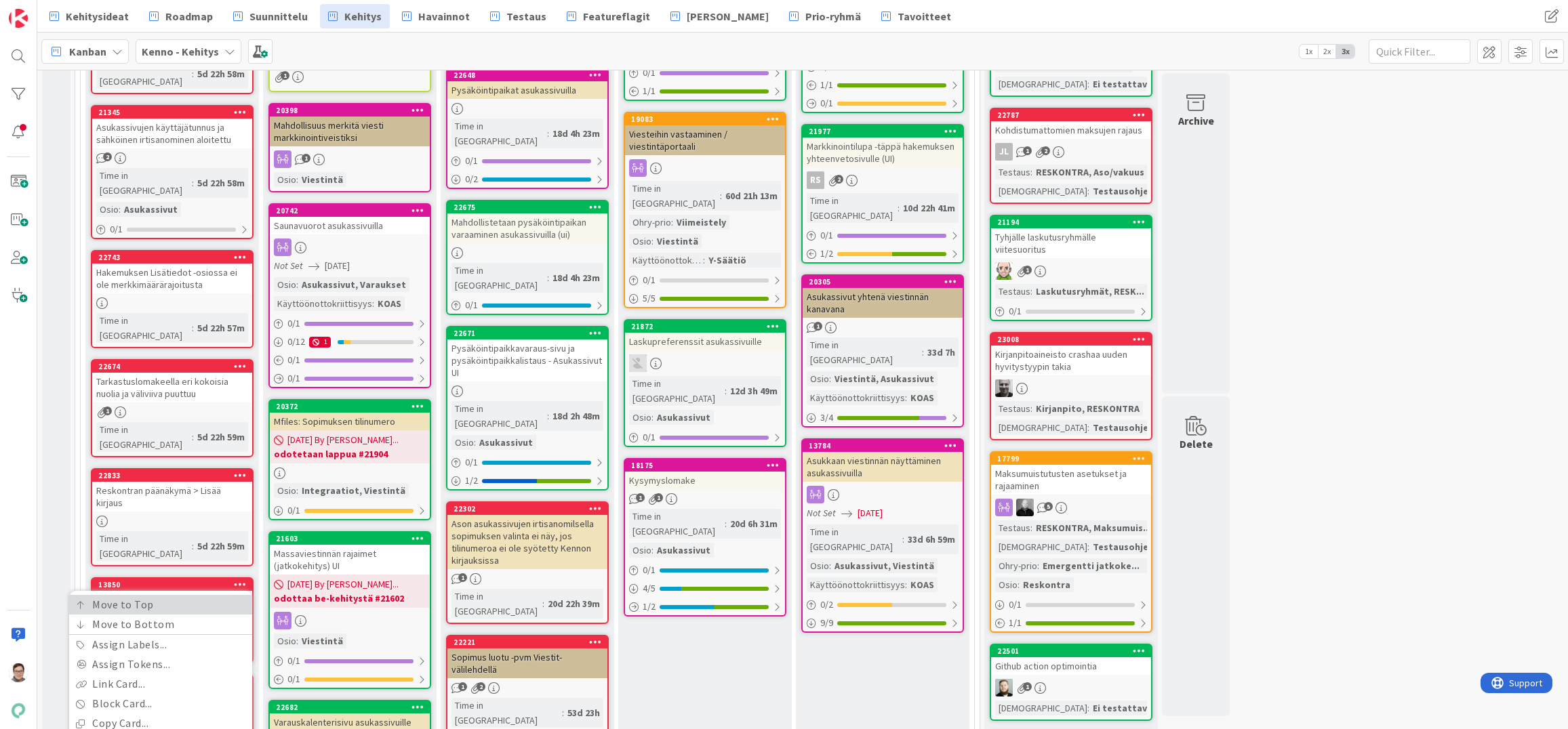
click at [165, 595] on link "Move to Top" at bounding box center [161, 605] width 183 height 20
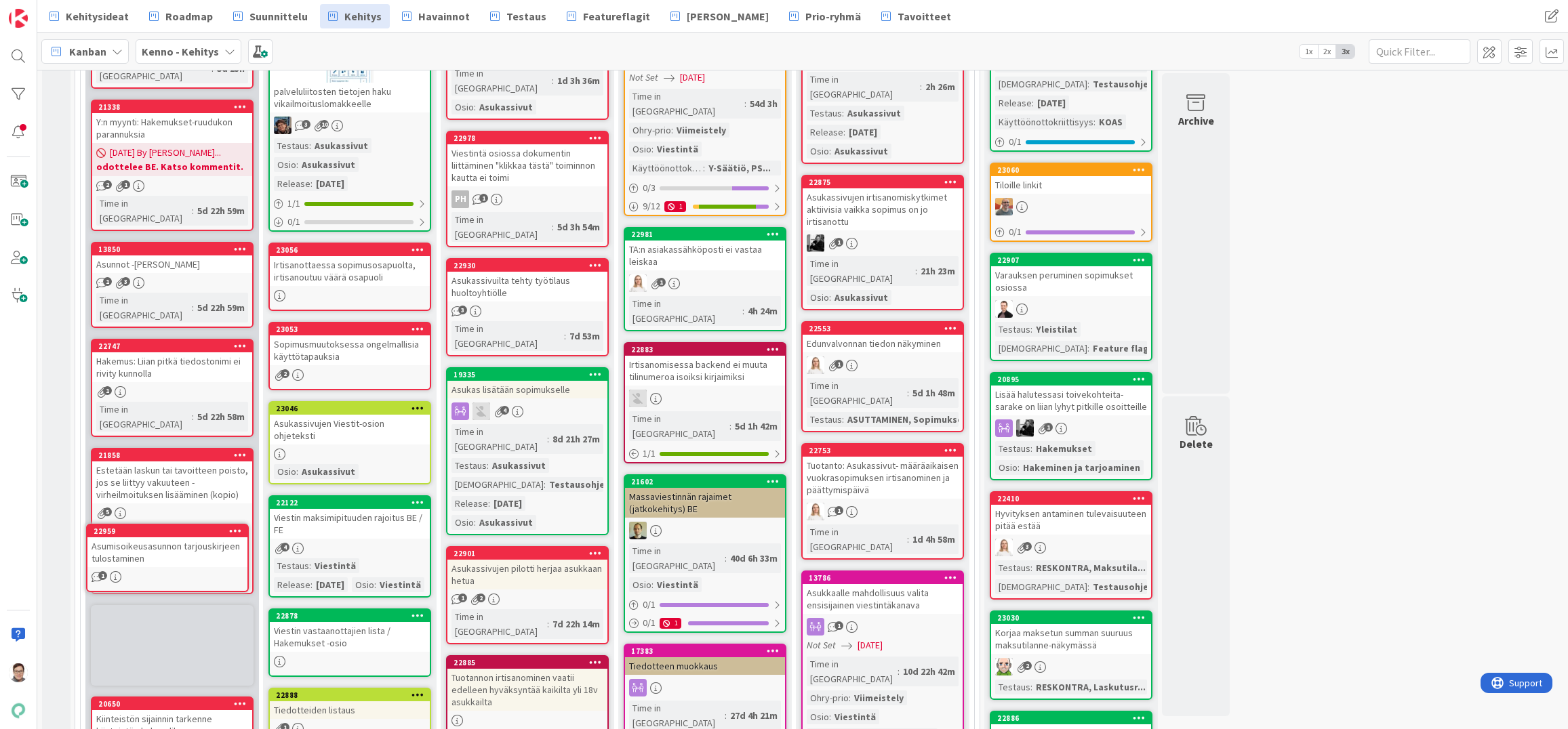
scroll to position [527, 0]
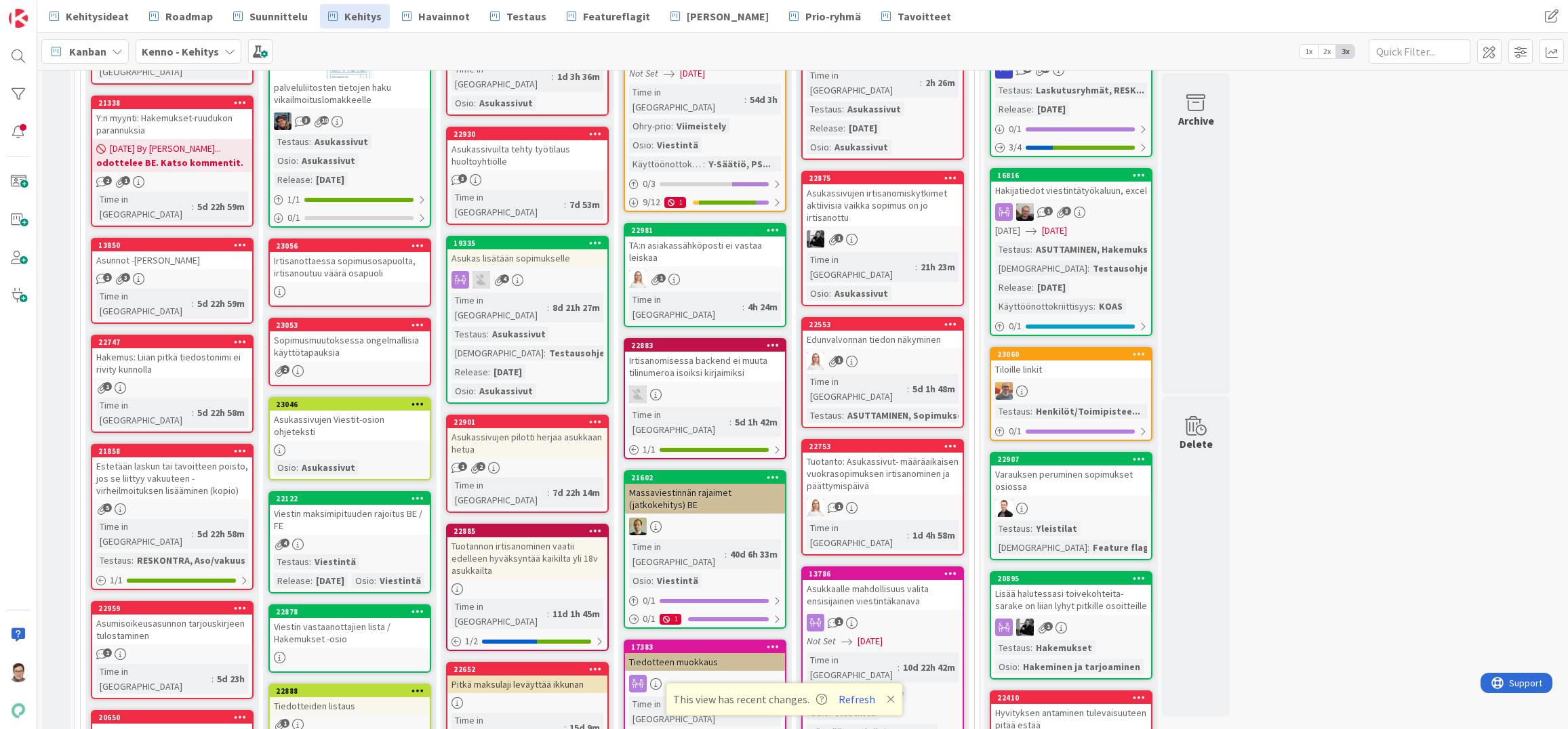
drag, startPoint x: 1421, startPoint y: 713, endPoint x: 1303, endPoint y: 694, distance: 119.5
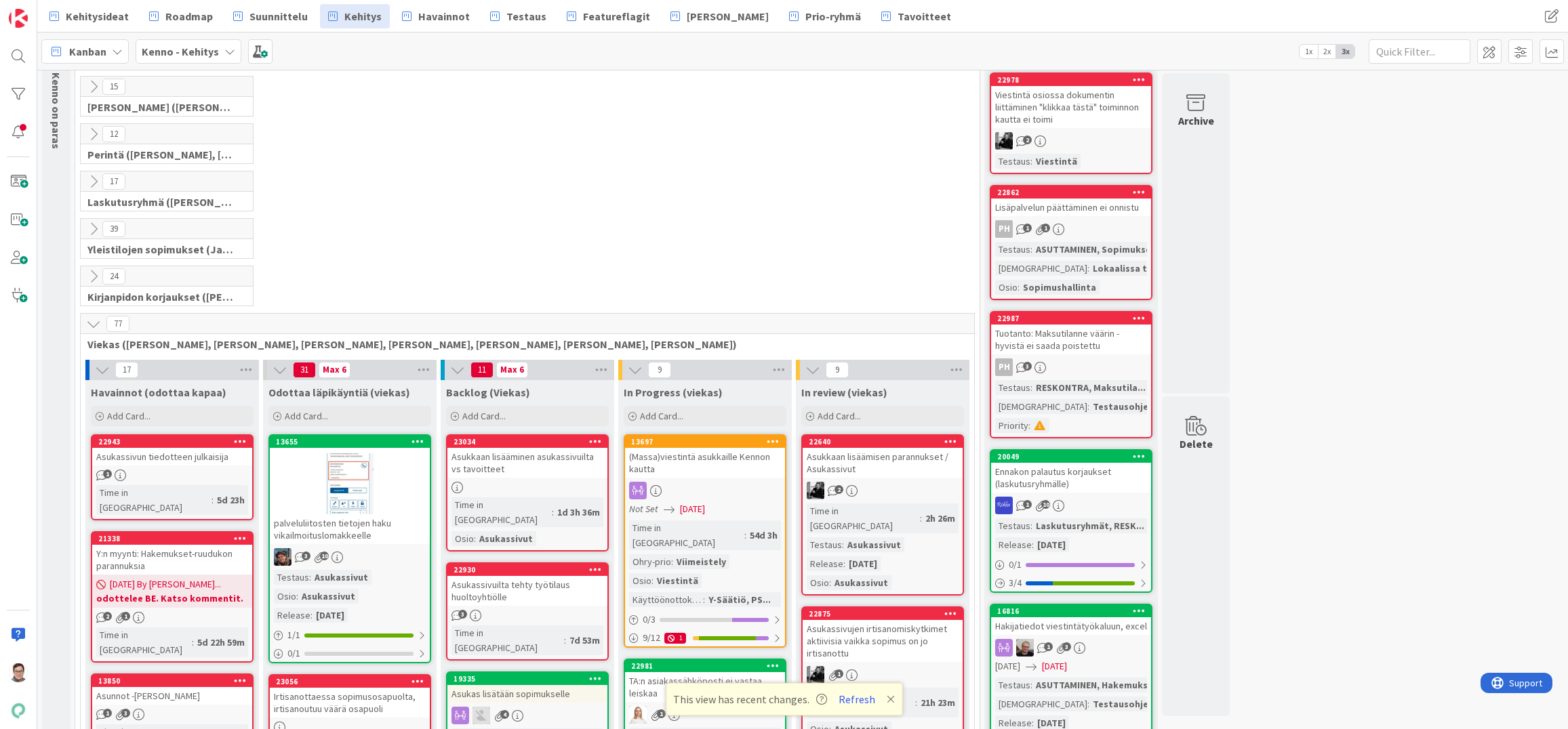
scroll to position [0, 0]
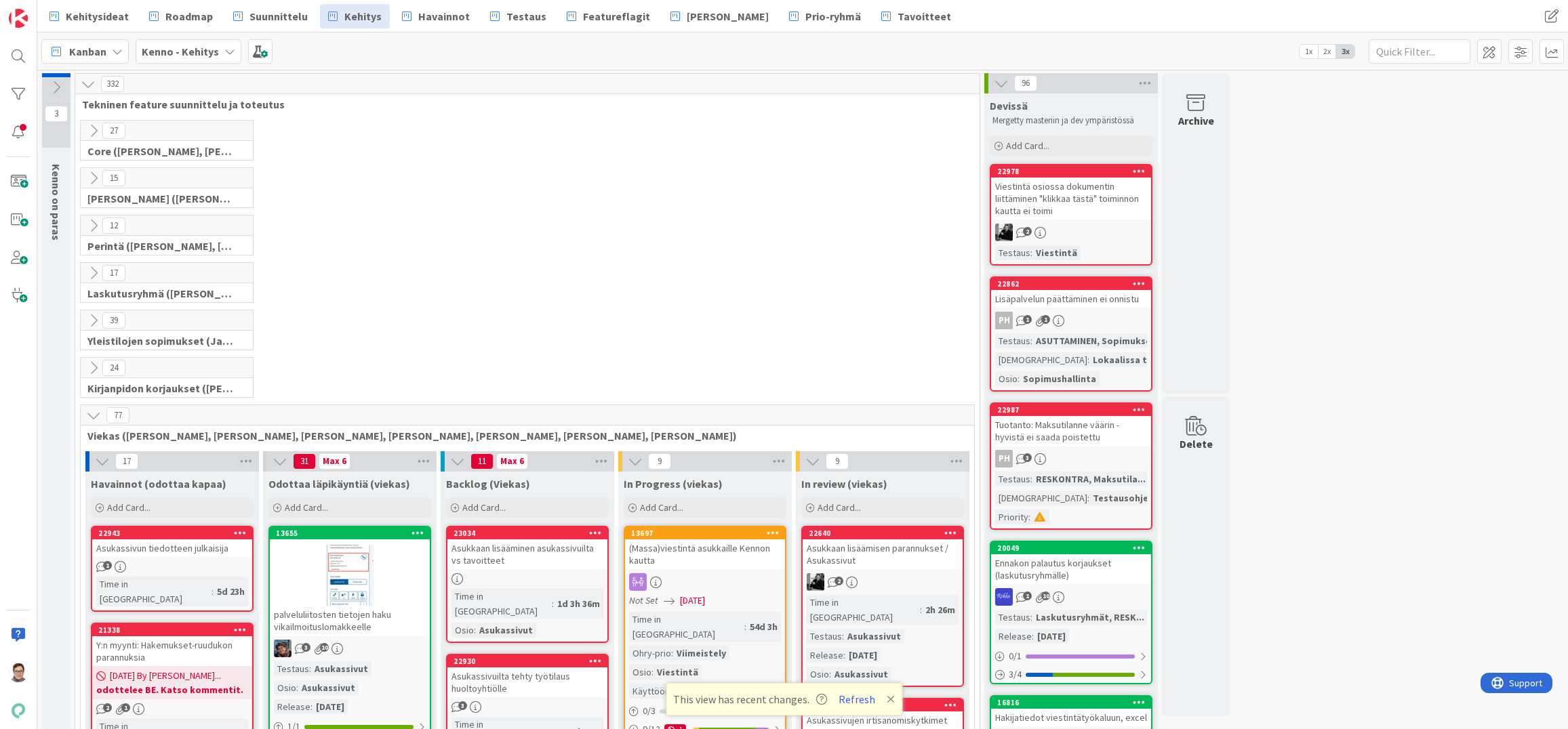
click at [94, 416] on icon at bounding box center [93, 415] width 15 height 15
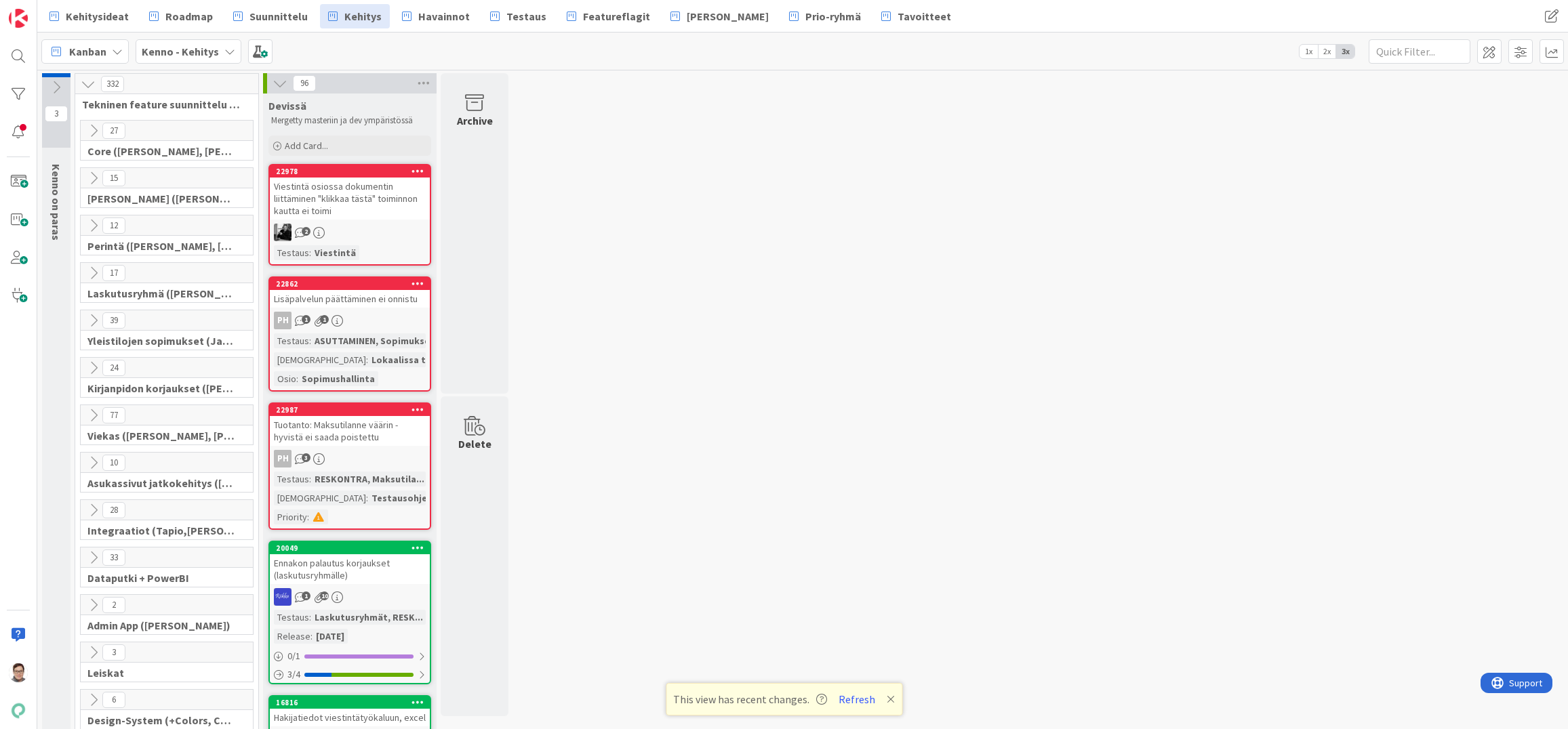
click at [92, 179] on icon at bounding box center [93, 178] width 15 height 15
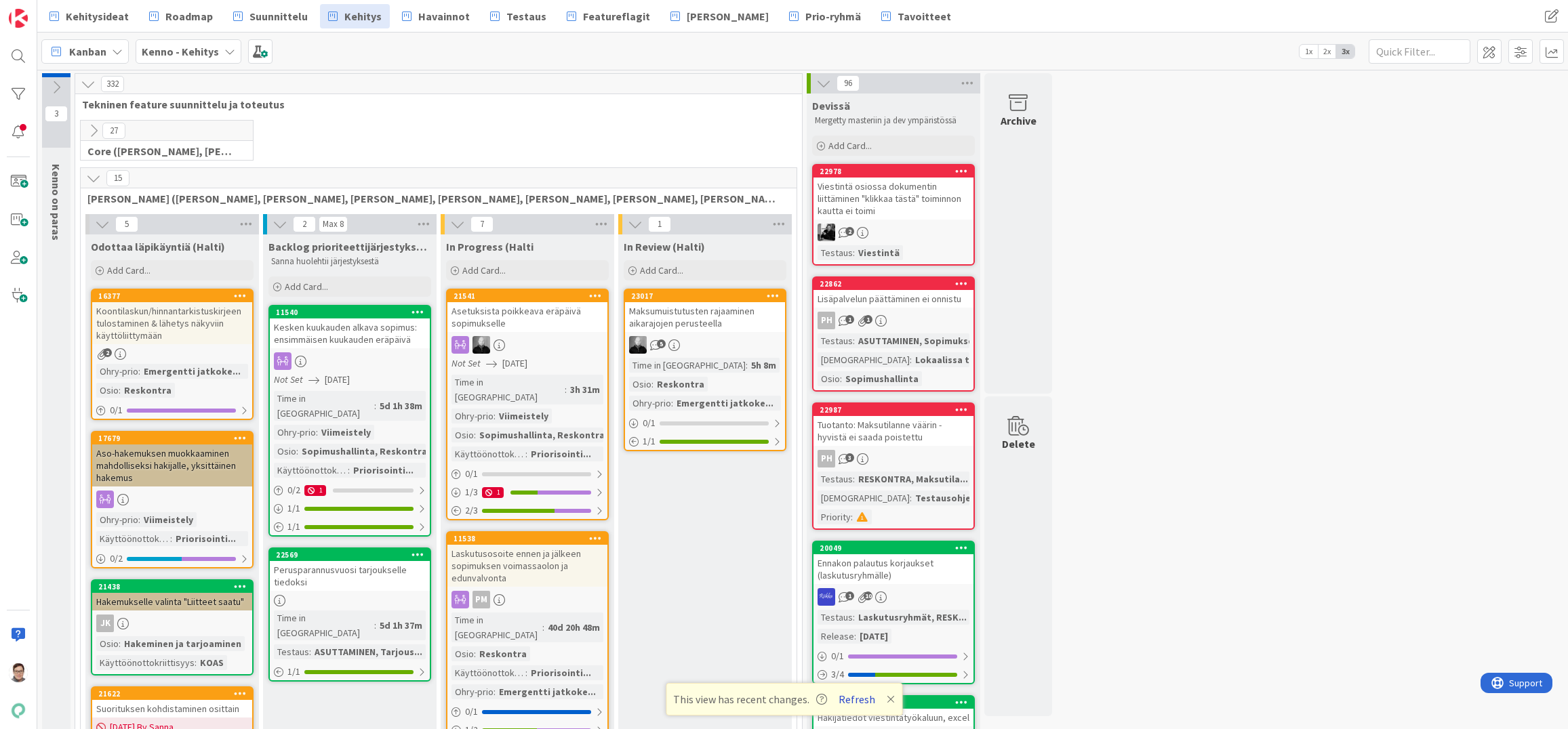
click at [855, 698] on button "Refresh" at bounding box center [857, 699] width 46 height 17
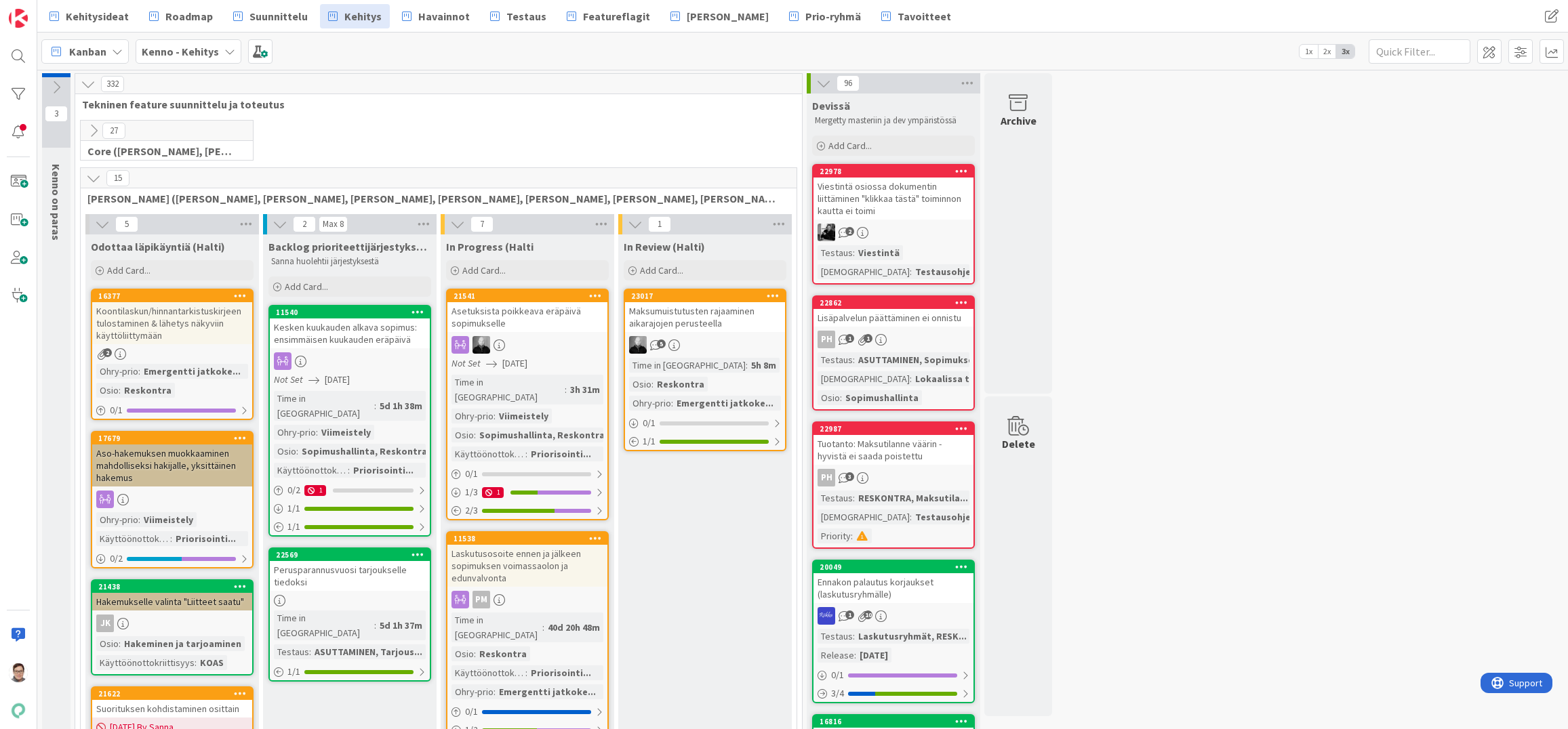
click at [90, 173] on icon at bounding box center [93, 178] width 15 height 15
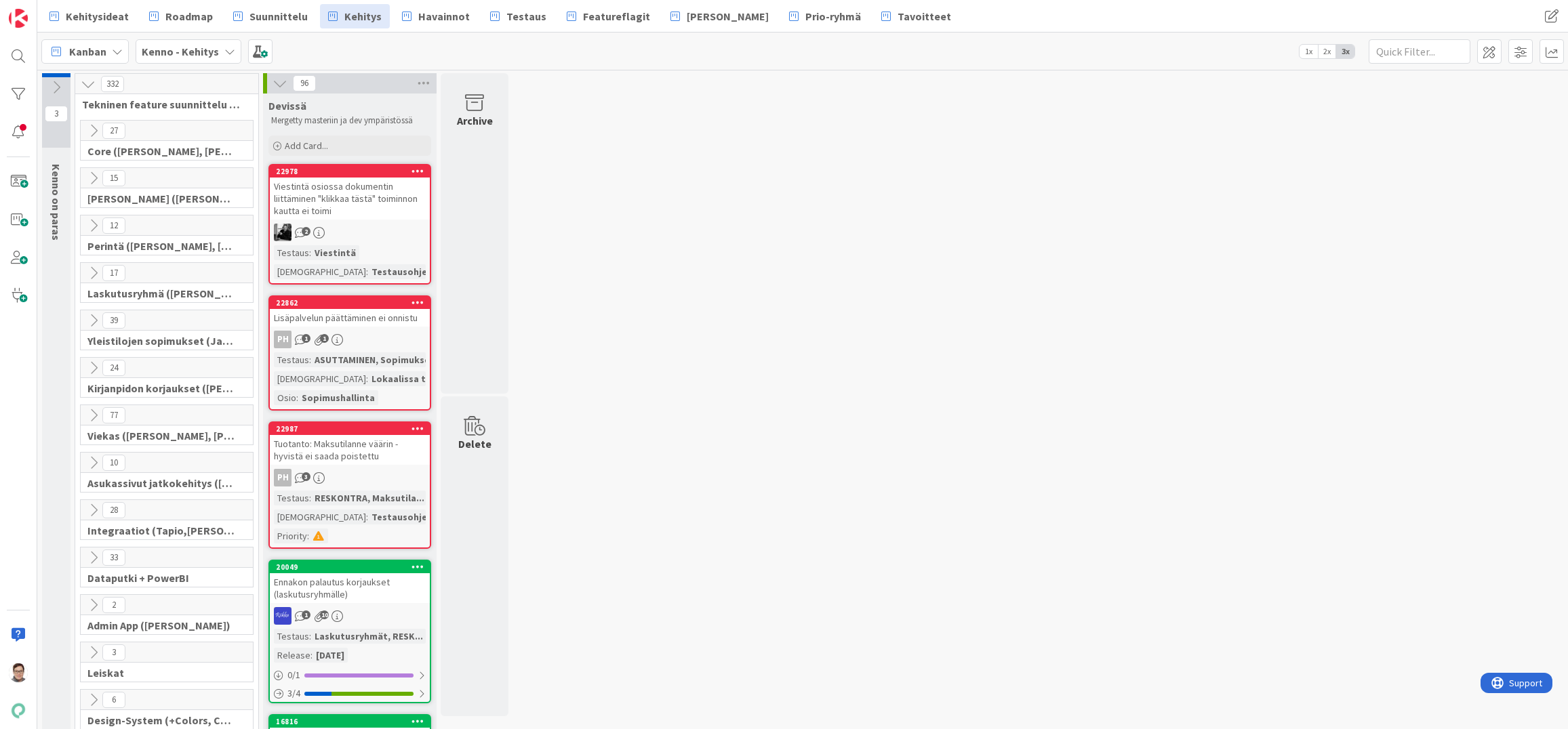
click at [90, 510] on icon at bounding box center [93, 510] width 15 height 15
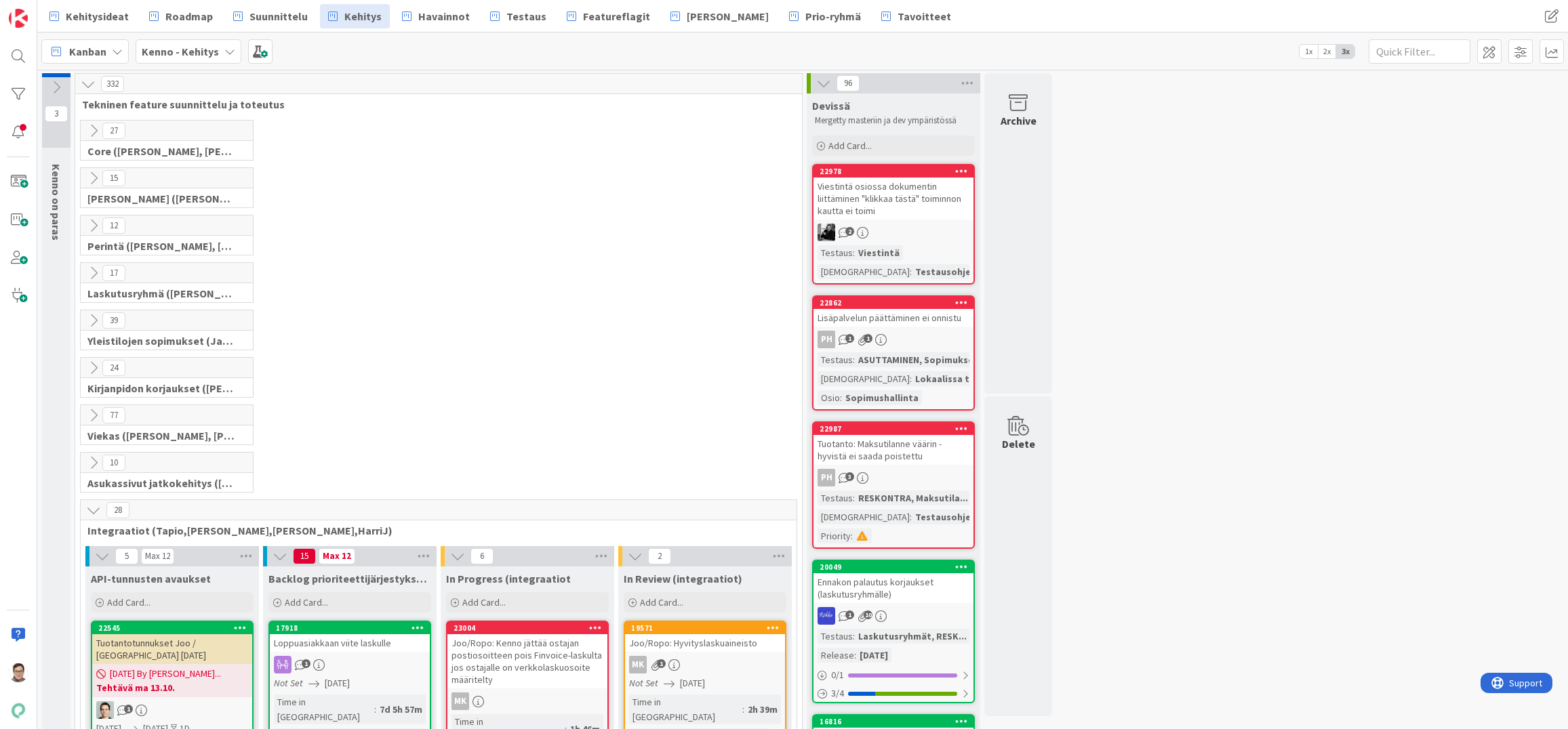
click at [89, 508] on icon at bounding box center [93, 510] width 15 height 15
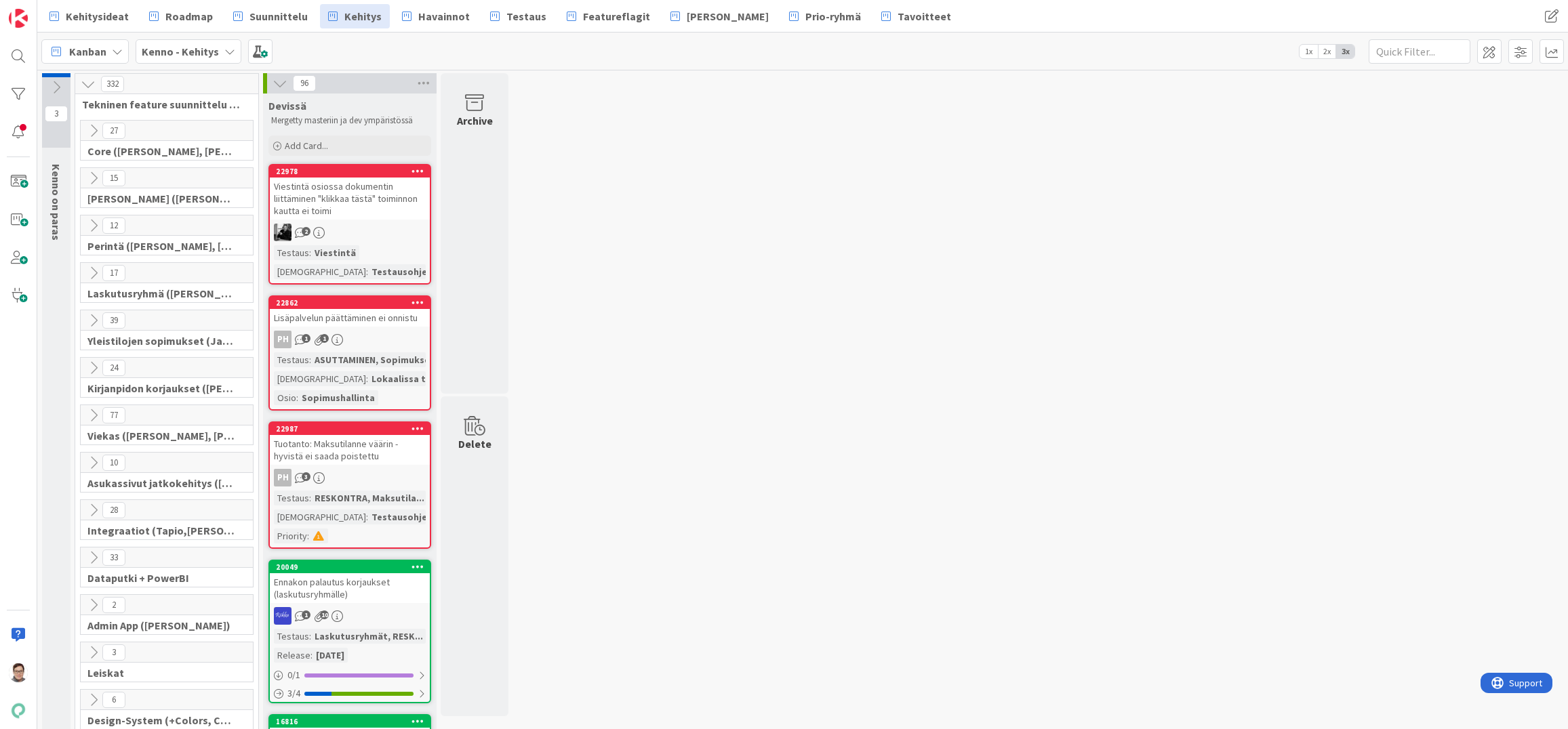
click at [94, 173] on icon at bounding box center [93, 178] width 15 height 15
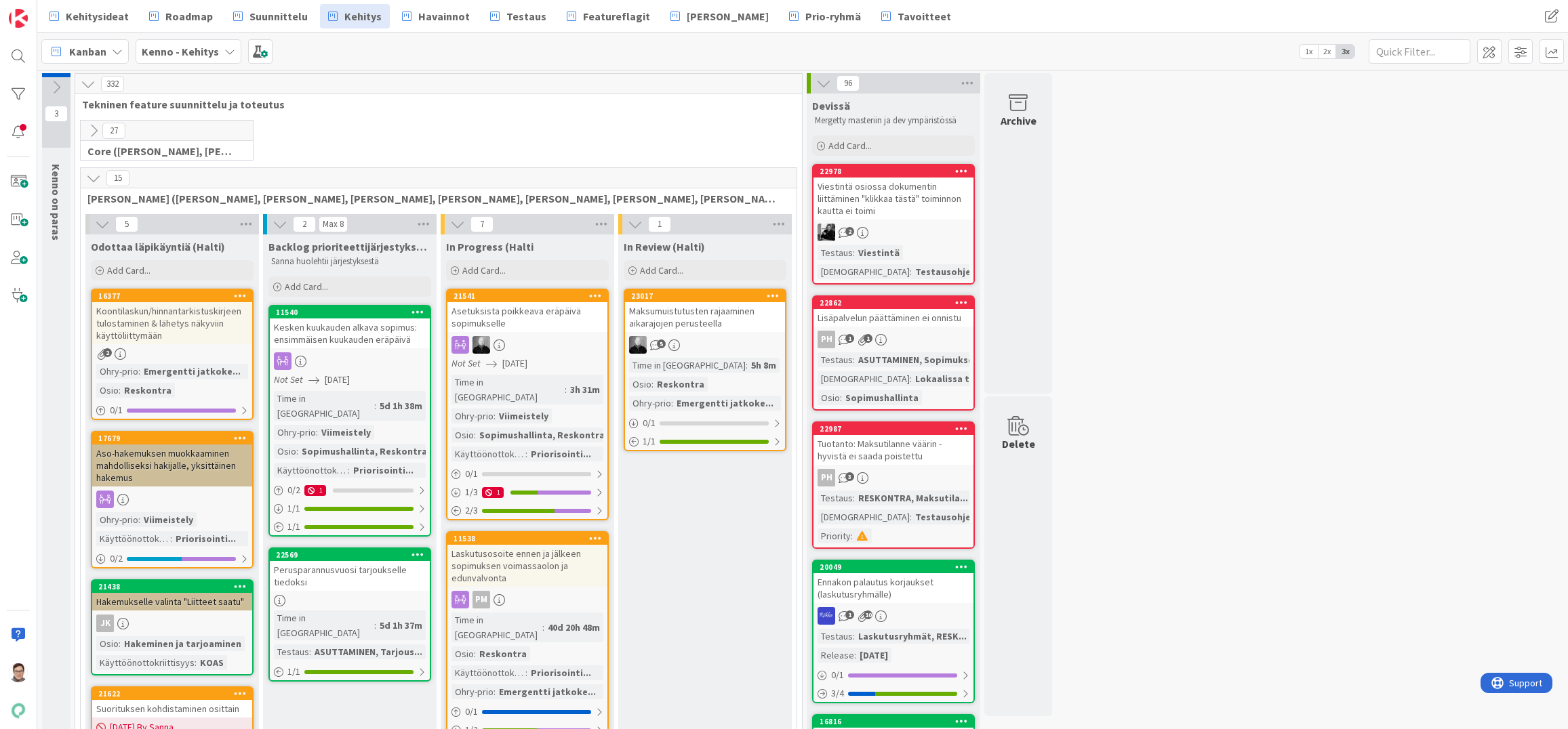
drag, startPoint x: 657, startPoint y: 705, endPoint x: 672, endPoint y: 690, distance: 21.2
